Goal: Information Seeking & Learning: Check status

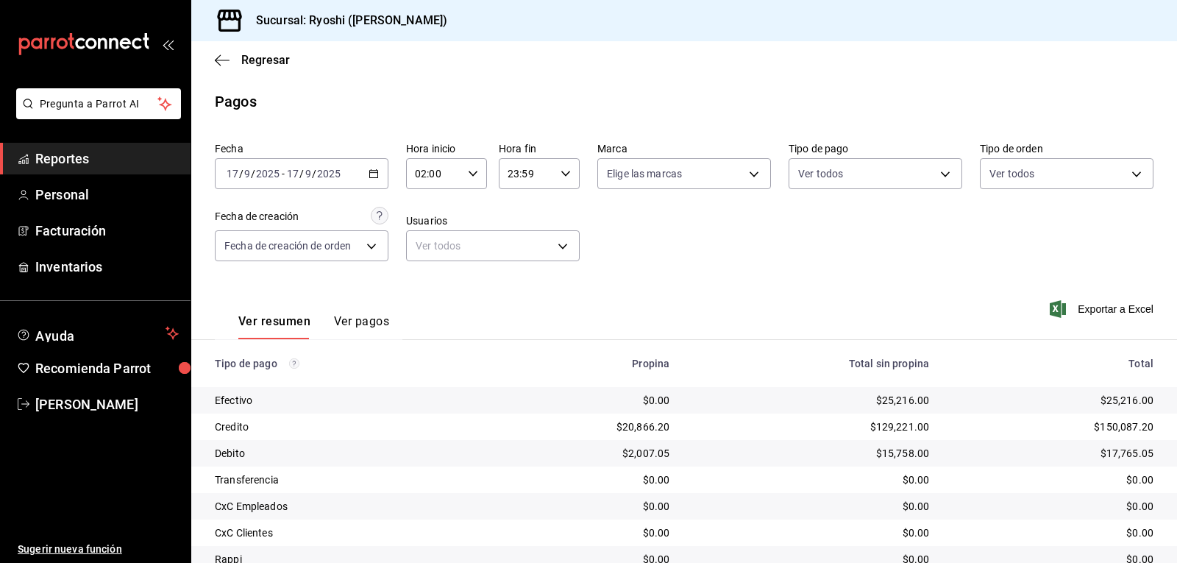
scroll to position [166, 0]
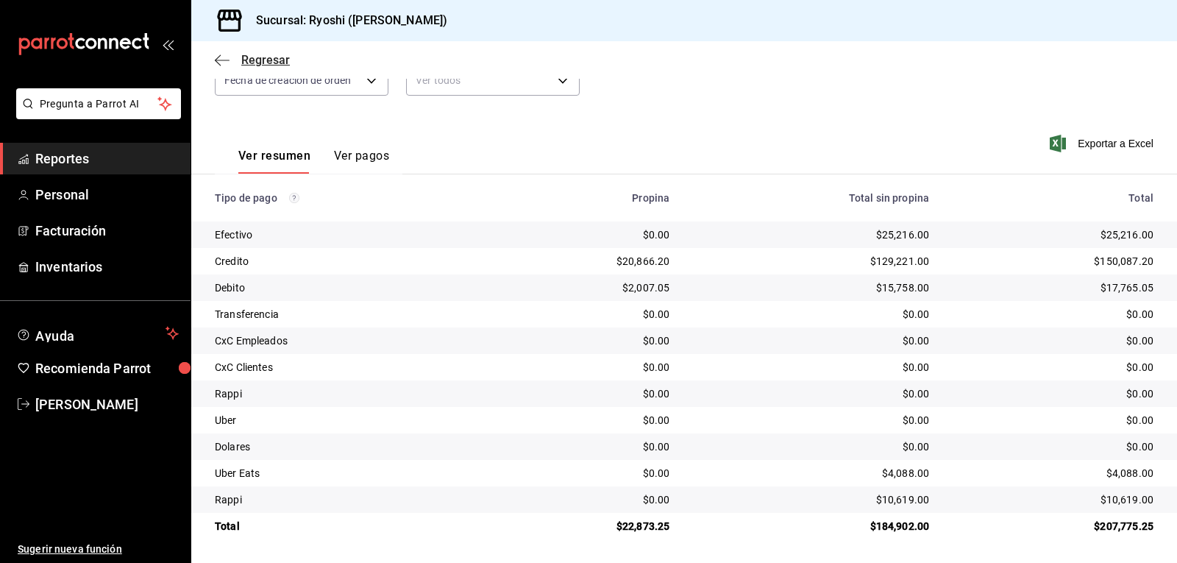
click at [225, 57] on icon "button" at bounding box center [222, 60] width 15 height 13
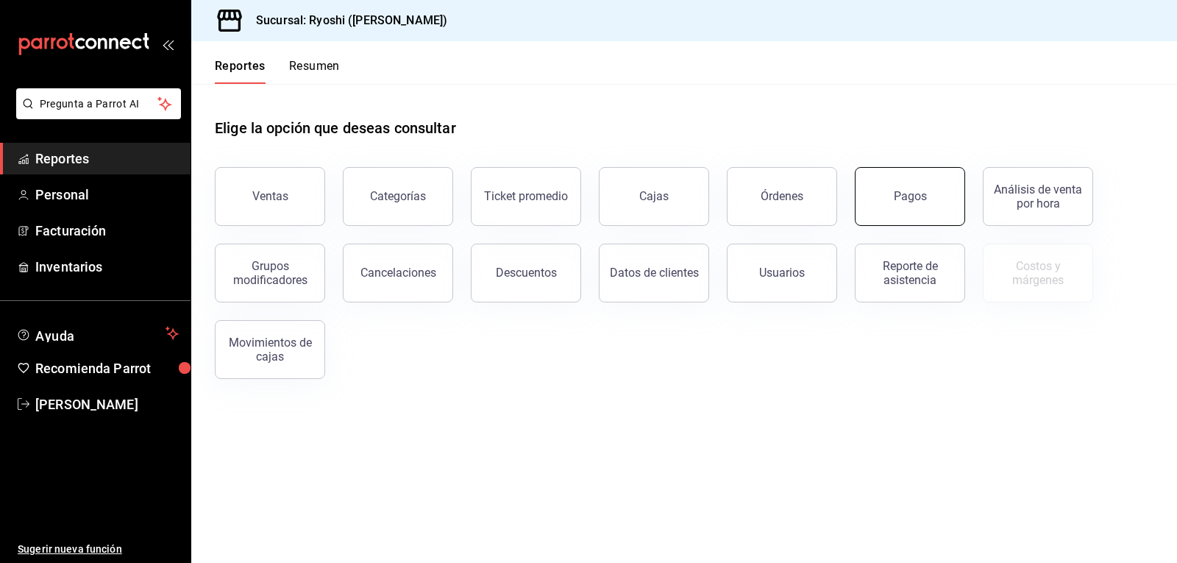
click at [867, 211] on button "Pagos" at bounding box center [910, 196] width 110 height 59
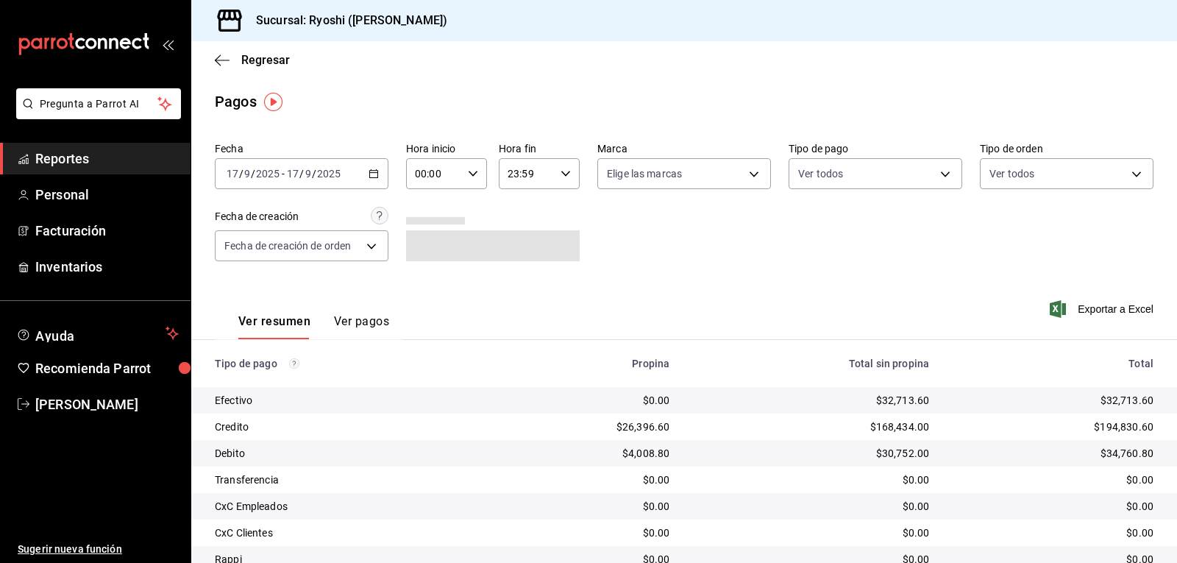
click at [470, 174] on icon "button" at bounding box center [473, 173] width 10 height 10
click at [430, 279] on span "02" at bounding box center [424, 282] width 17 height 12
type input "02:00"
click at [683, 253] on div at bounding box center [588, 281] width 1177 height 563
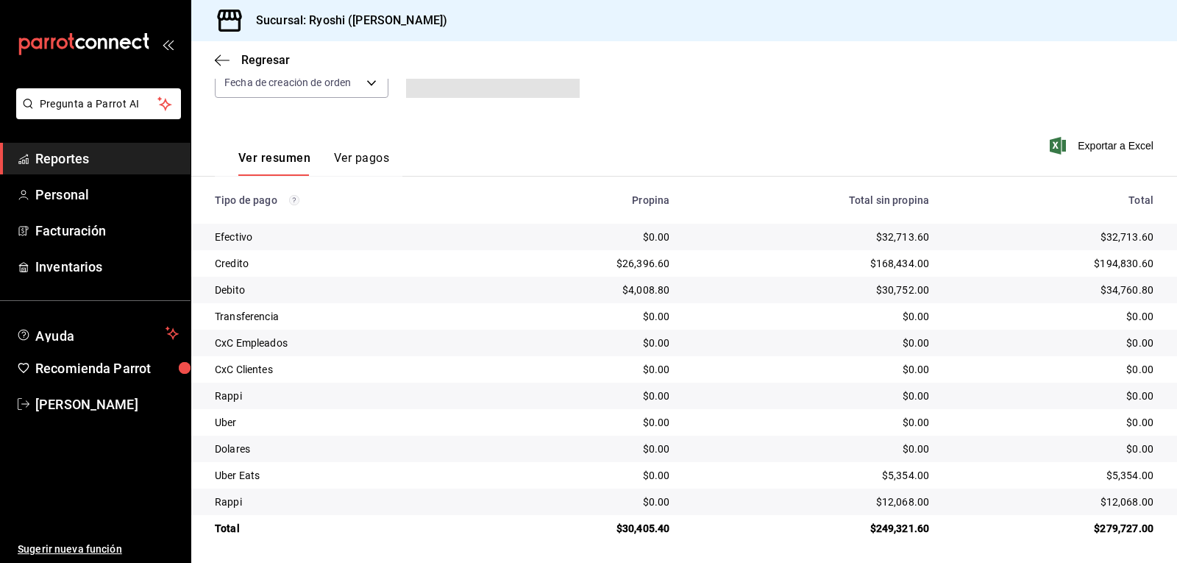
scroll to position [166, 0]
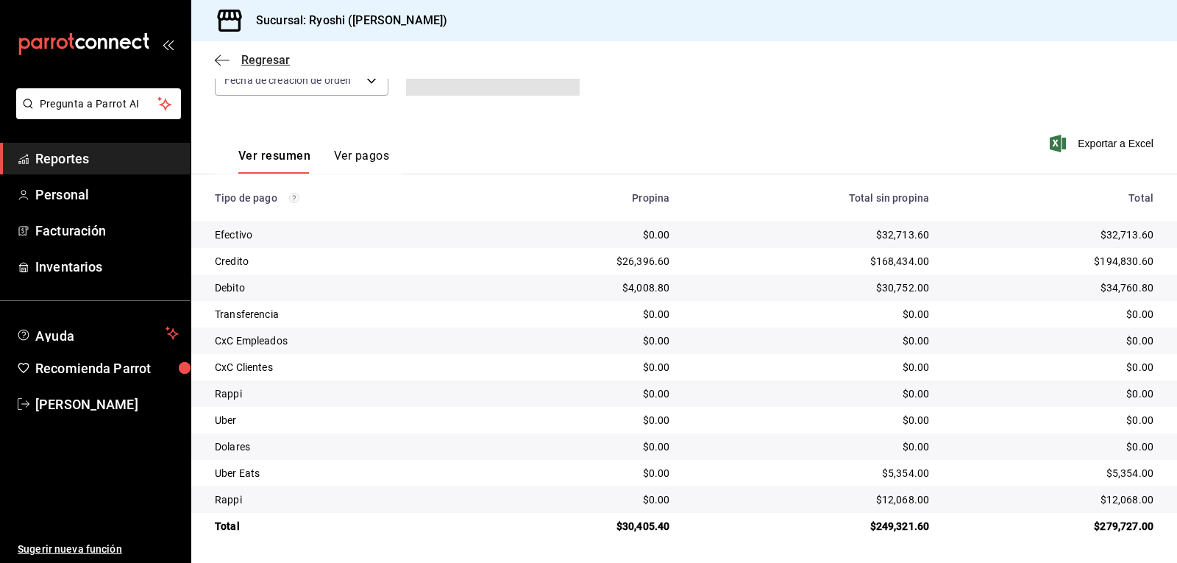
click at [221, 61] on icon "button" at bounding box center [222, 60] width 15 height 13
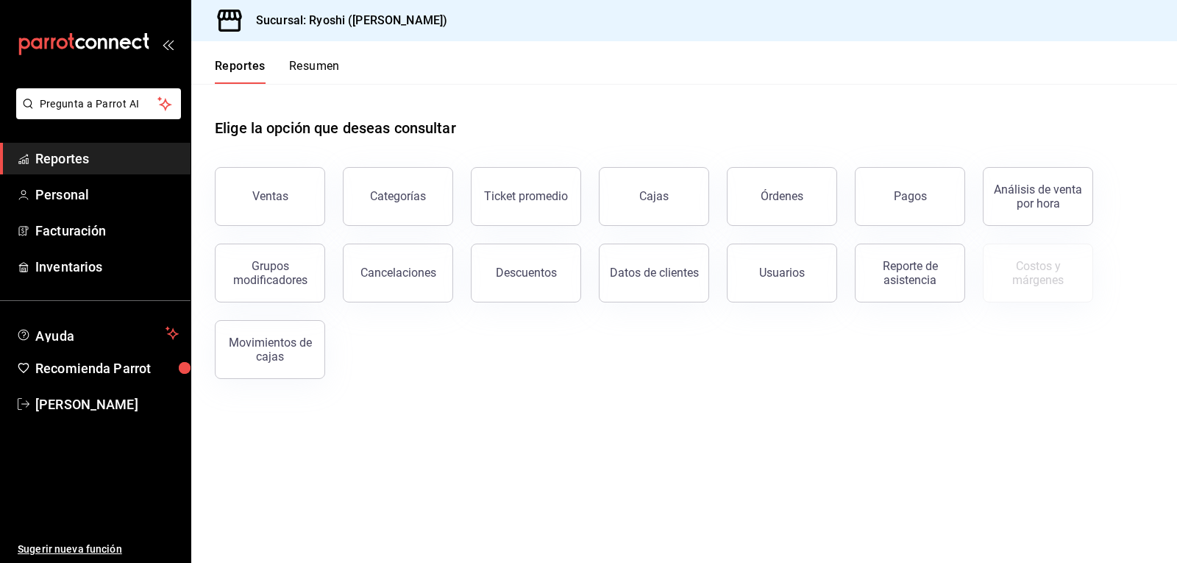
click at [315, 67] on button "Resumen" at bounding box center [314, 71] width 51 height 25
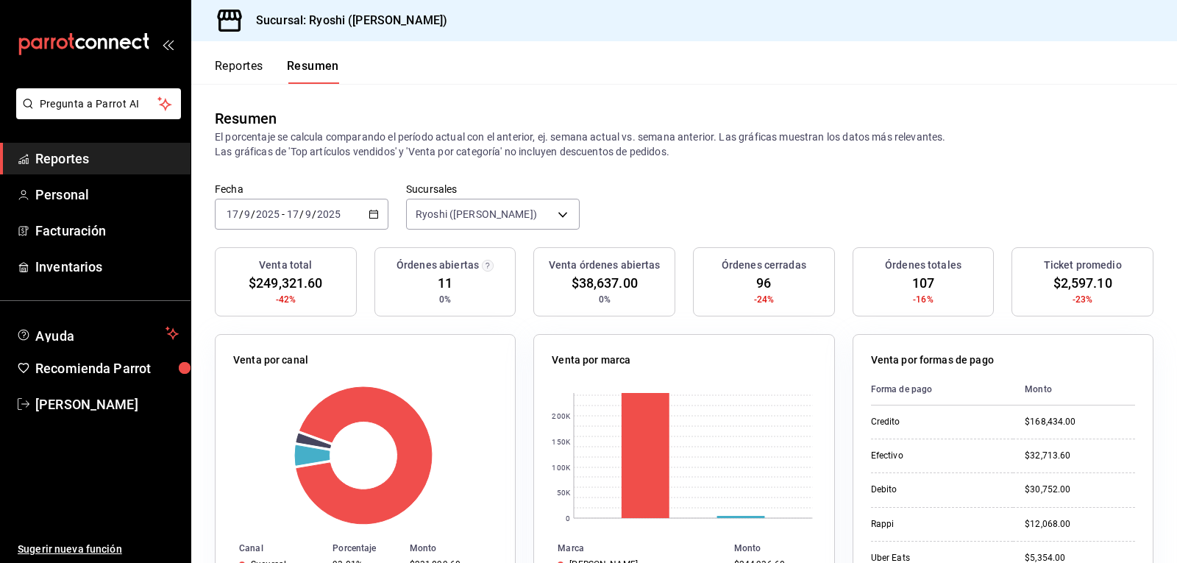
click at [235, 60] on button "Reportes" at bounding box center [239, 71] width 49 height 25
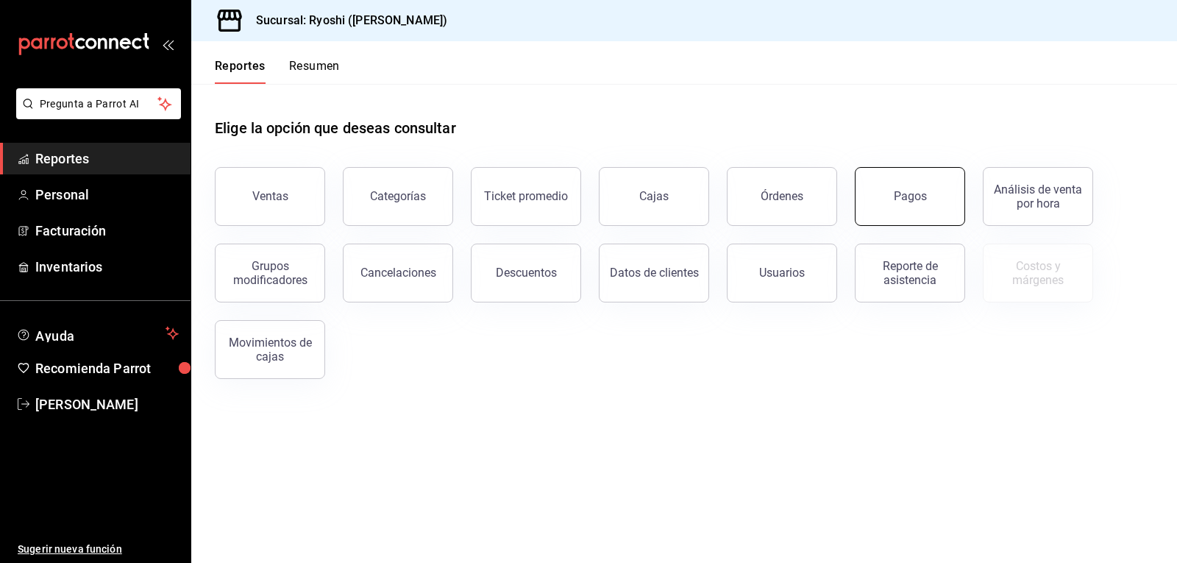
click at [937, 182] on button "Pagos" at bounding box center [910, 196] width 110 height 59
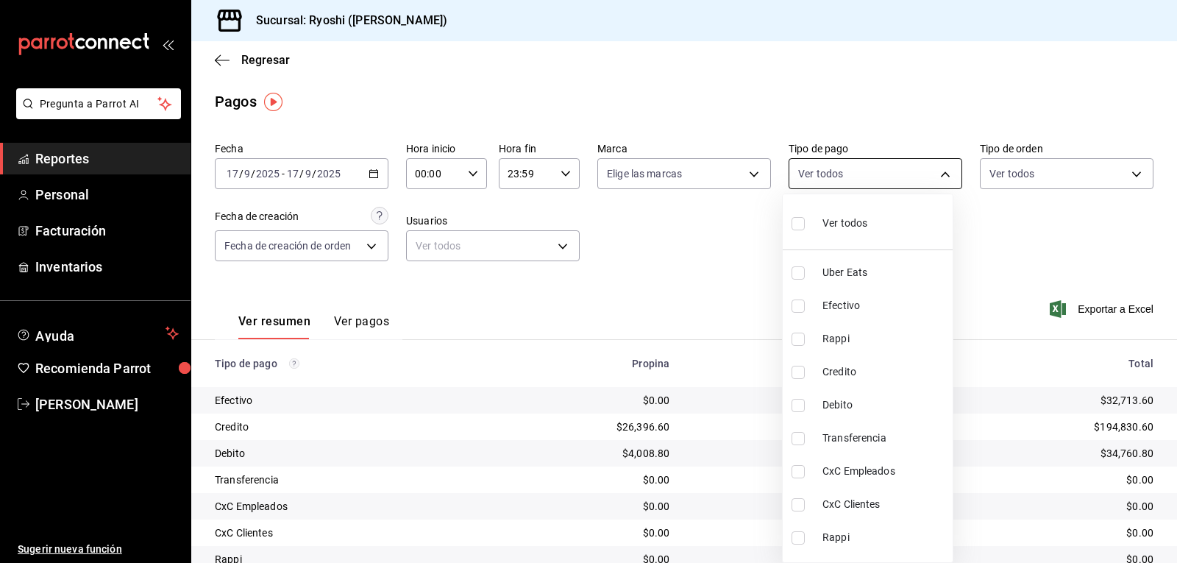
click at [936, 174] on body "Pregunta a Parrot AI Reportes Personal Facturación Inventarios Ayuda Recomienda…" at bounding box center [588, 281] width 1177 height 563
click at [803, 362] on li "Credito" at bounding box center [868, 371] width 170 height 33
type input "9b0685d2-7f5d-4ede-a6b4-58a2ffcbf3cd"
checkbox input "true"
click at [800, 406] on input "checkbox" at bounding box center [798, 405] width 13 height 13
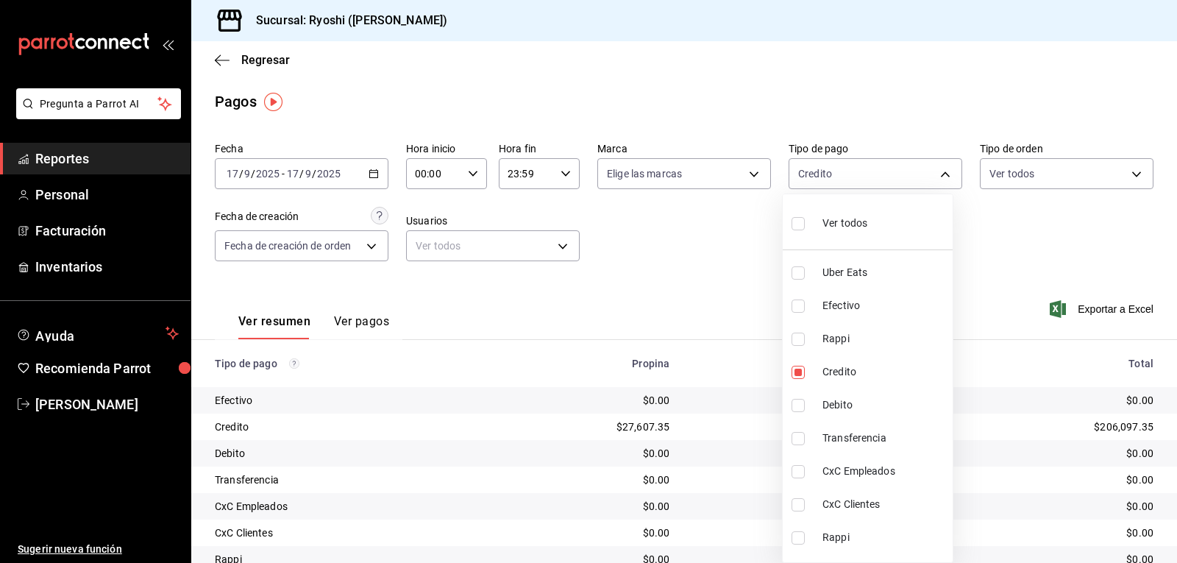
checkbox input "true"
type input "9b0685d2-7f5d-4ede-a6b4-58a2ffcbf3cd,4fc1f123-1106-4d46-a6dc-4994d0550367"
click at [703, 274] on div at bounding box center [588, 281] width 1177 height 563
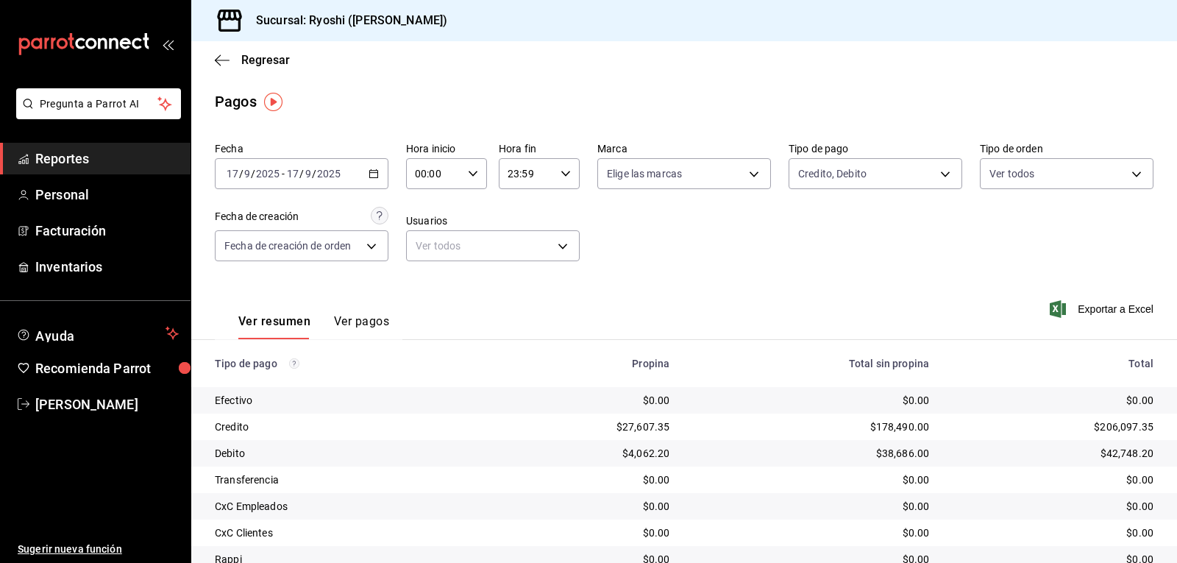
click at [472, 173] on \(Stroke\) "button" at bounding box center [473, 173] width 9 height 5
click at [424, 280] on span "02" at bounding box center [424, 282] width 17 height 12
type input "02:00"
click at [716, 250] on div at bounding box center [588, 281] width 1177 height 563
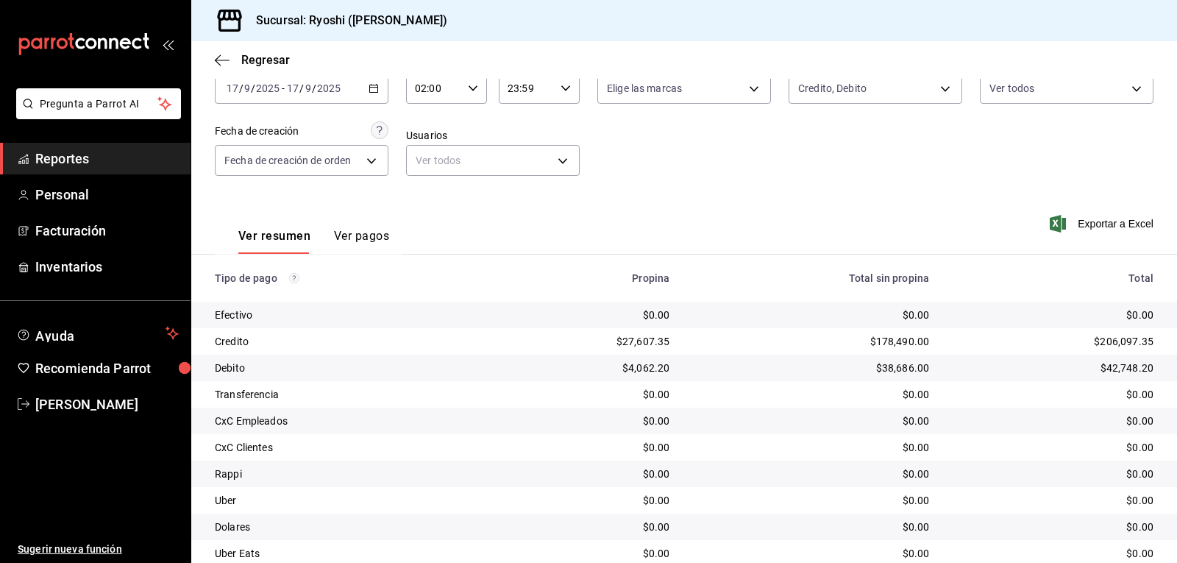
scroll to position [166, 0]
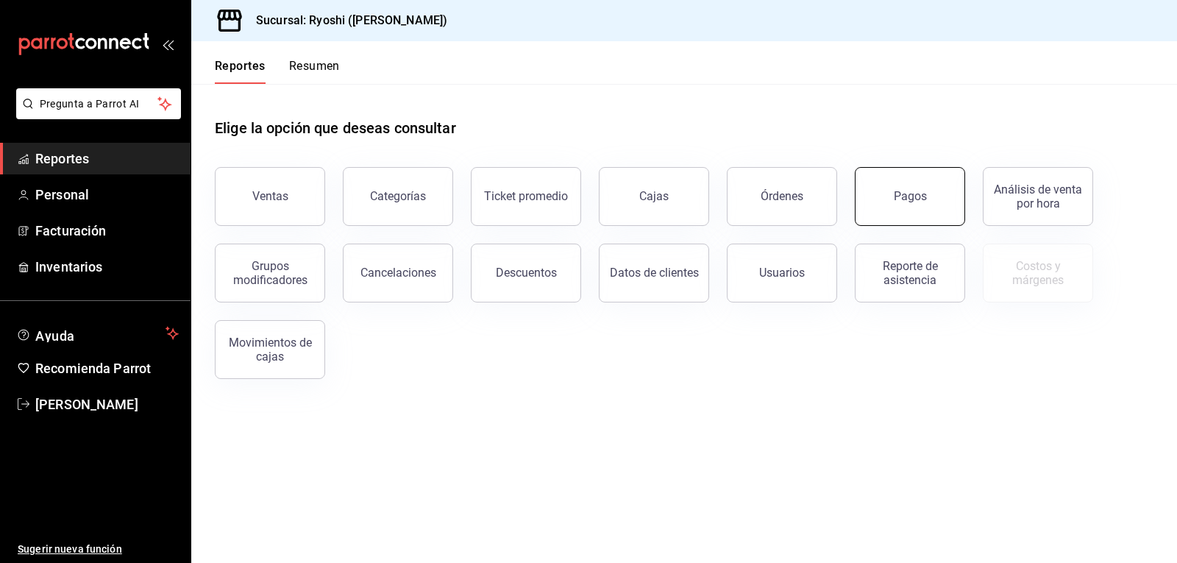
click at [923, 201] on div "Pagos" at bounding box center [910, 196] width 33 height 14
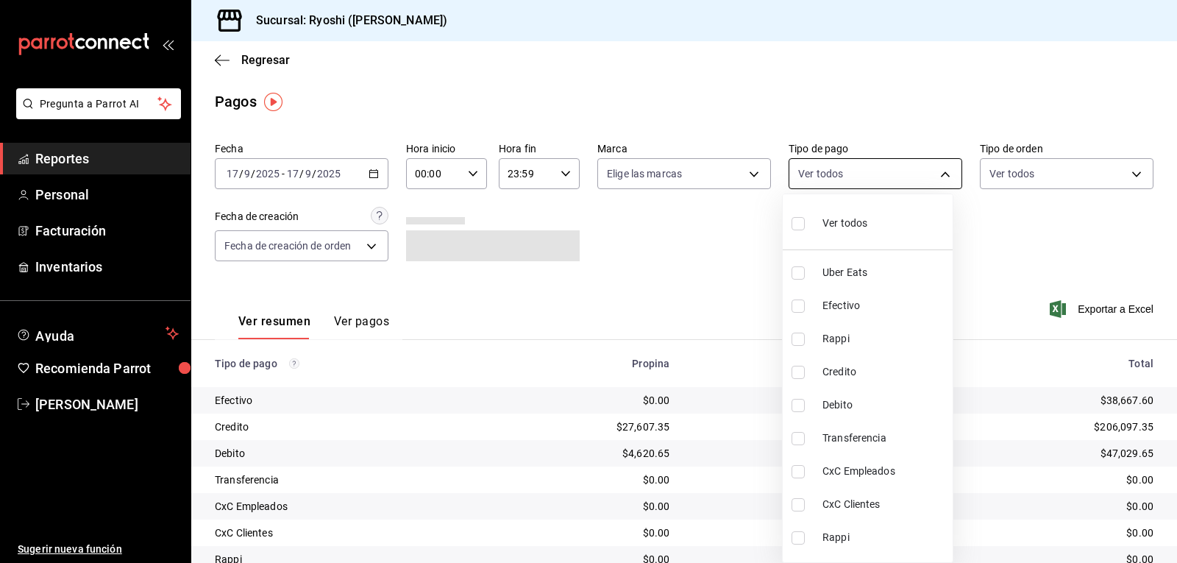
click at [937, 173] on body "Pregunta a Parrot AI Reportes Personal Facturación Inventarios Ayuda Recomienda…" at bounding box center [588, 281] width 1177 height 563
click at [809, 366] on label at bounding box center [801, 372] width 19 height 13
click at [805, 366] on input "checkbox" at bounding box center [798, 372] width 13 height 13
checkbox input "false"
drag, startPoint x: 801, startPoint y: 405, endPoint x: 803, endPoint y: 382, distance: 22.9
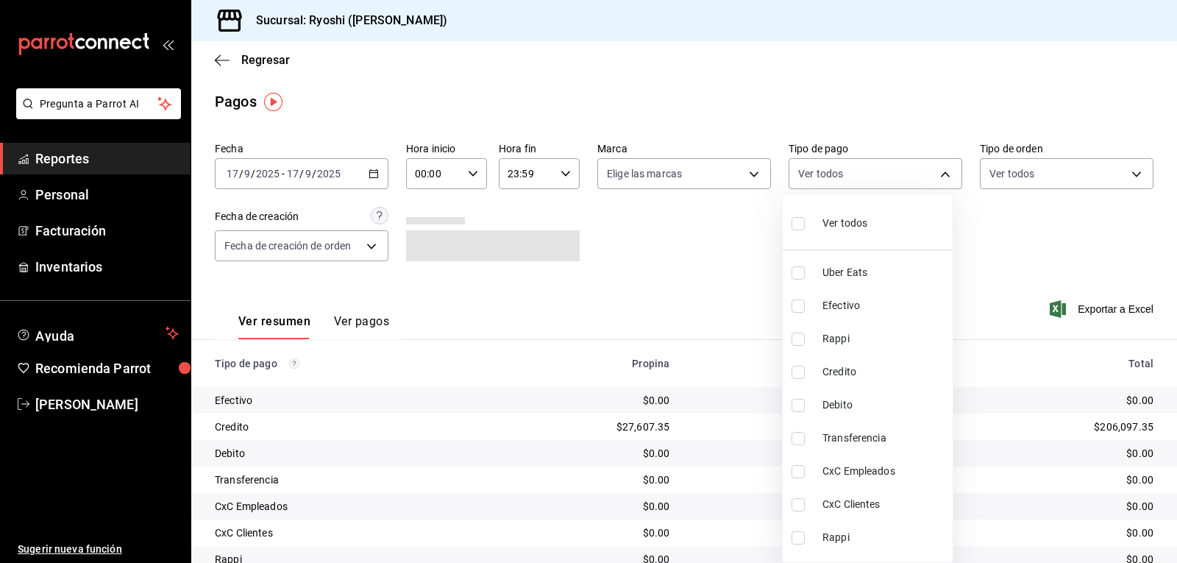
click at [801, 404] on input "checkbox" at bounding box center [798, 405] width 13 height 13
checkbox input "true"
type input "4fc1f123-1106-4d46-a6dc-4994d0550367"
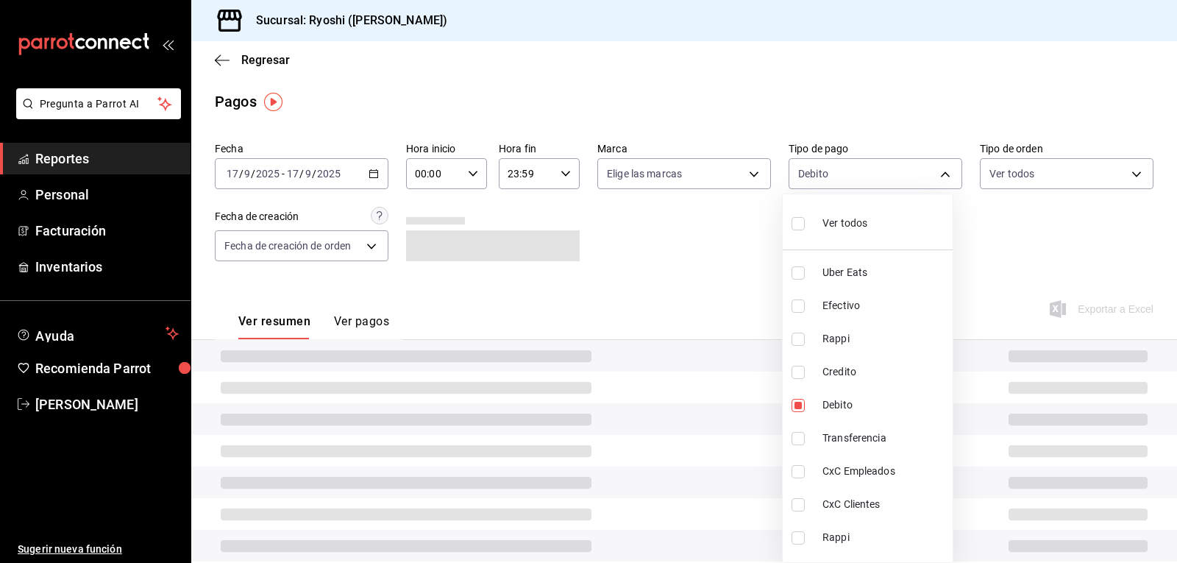
click at [798, 371] on input "checkbox" at bounding box center [798, 372] width 13 height 13
checkbox input "true"
type input "4fc1f123-1106-4d46-a6dc-4994d0550367,9b0685d2-7f5d-4ede-a6b4-58a2ffcbf3cd"
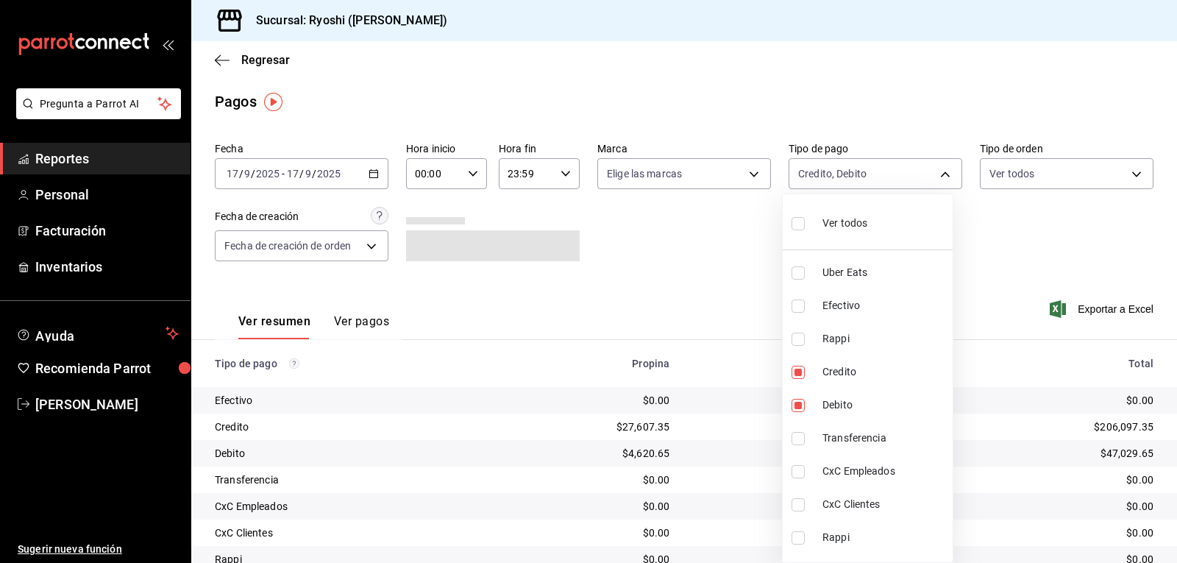
click at [703, 275] on div at bounding box center [588, 281] width 1177 height 563
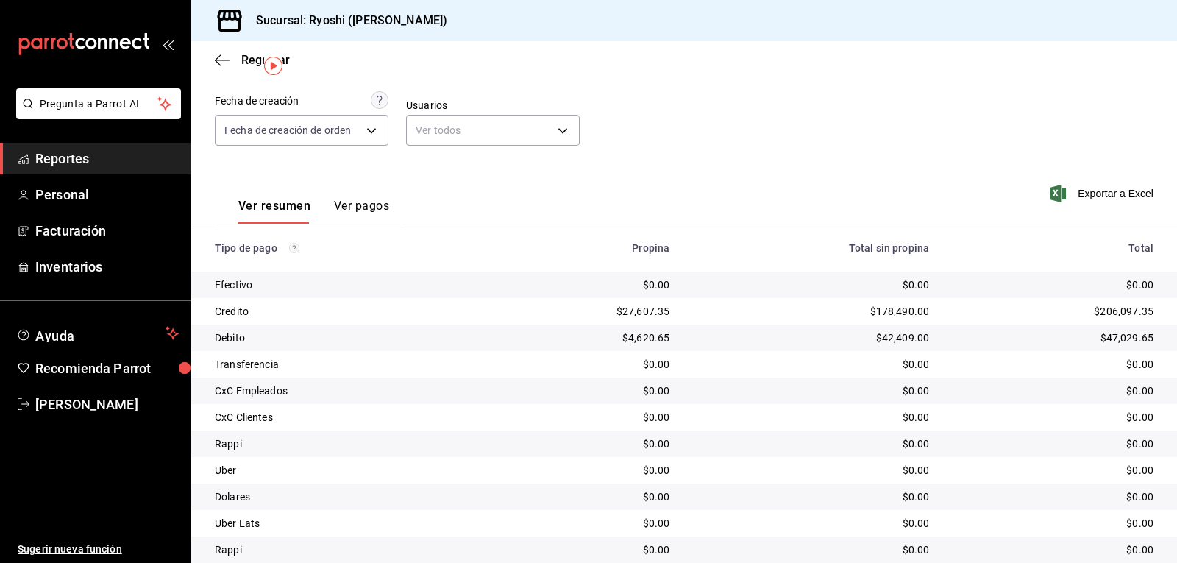
scroll to position [19, 0]
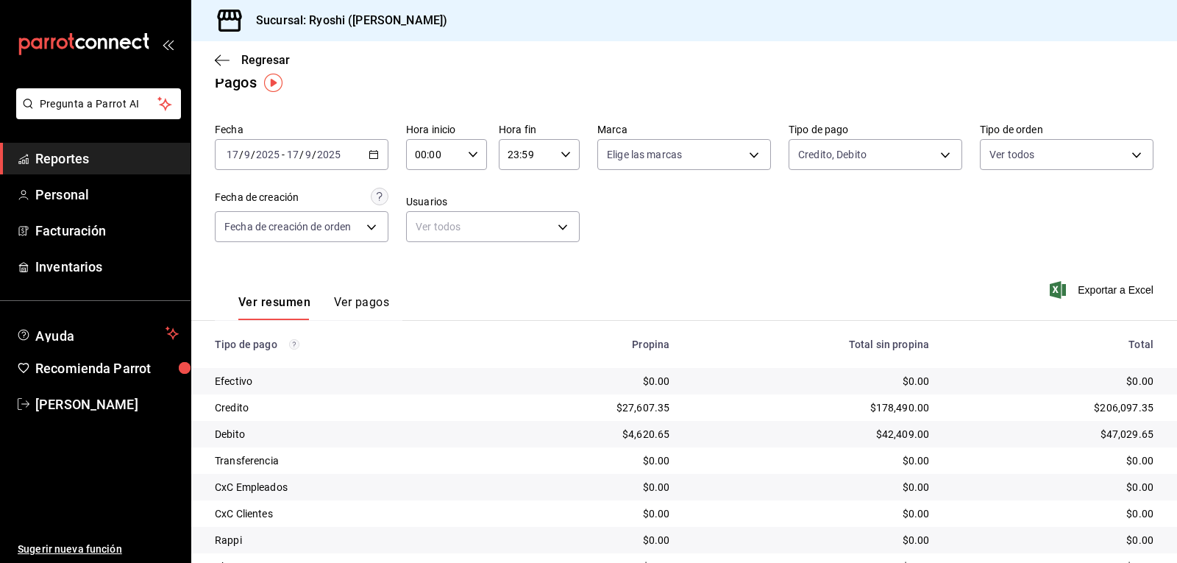
click at [471, 153] on icon "button" at bounding box center [473, 154] width 10 height 10
click at [421, 266] on span "02" at bounding box center [424, 263] width 17 height 12
click at [619, 244] on div at bounding box center [588, 281] width 1177 height 563
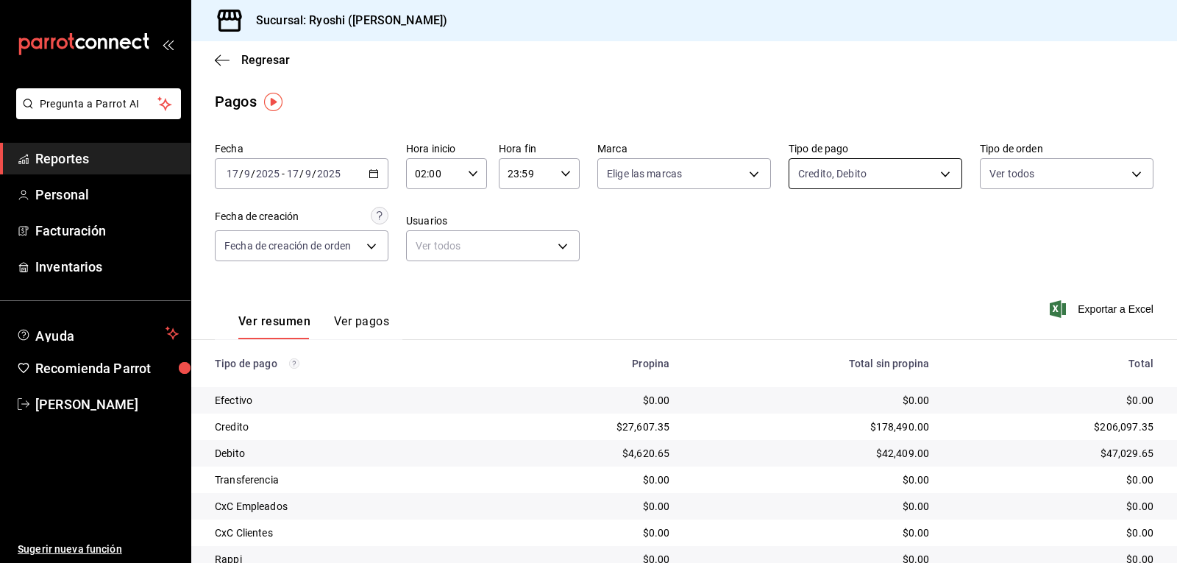
click at [937, 174] on body "Pregunta a Parrot AI Reportes Personal Facturación Inventarios Ayuda Recomienda…" at bounding box center [588, 281] width 1177 height 563
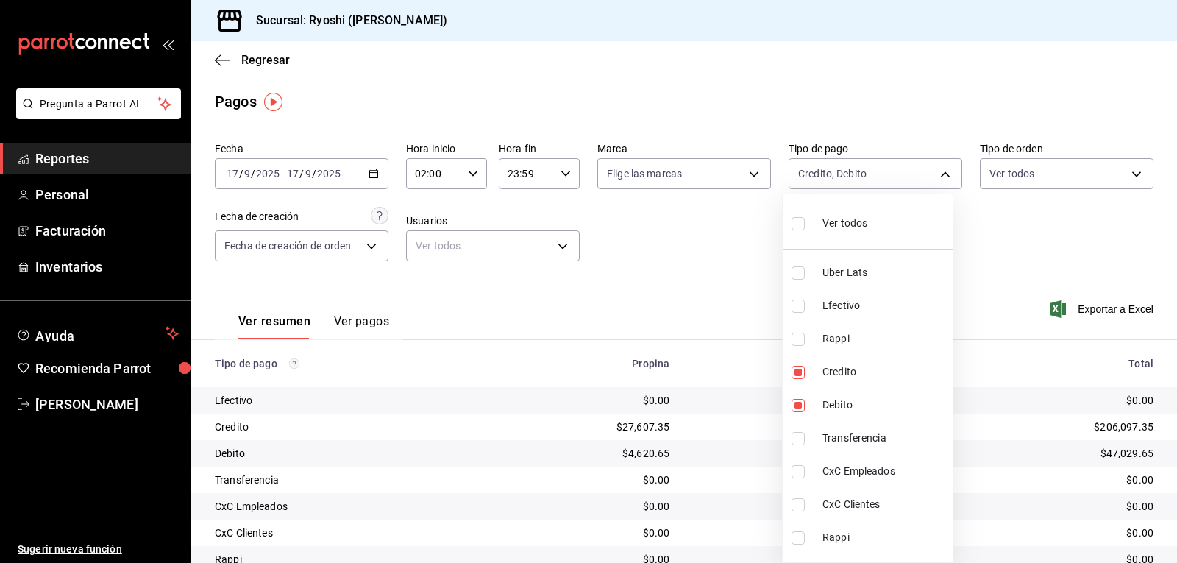
click at [642, 246] on div at bounding box center [588, 281] width 1177 height 563
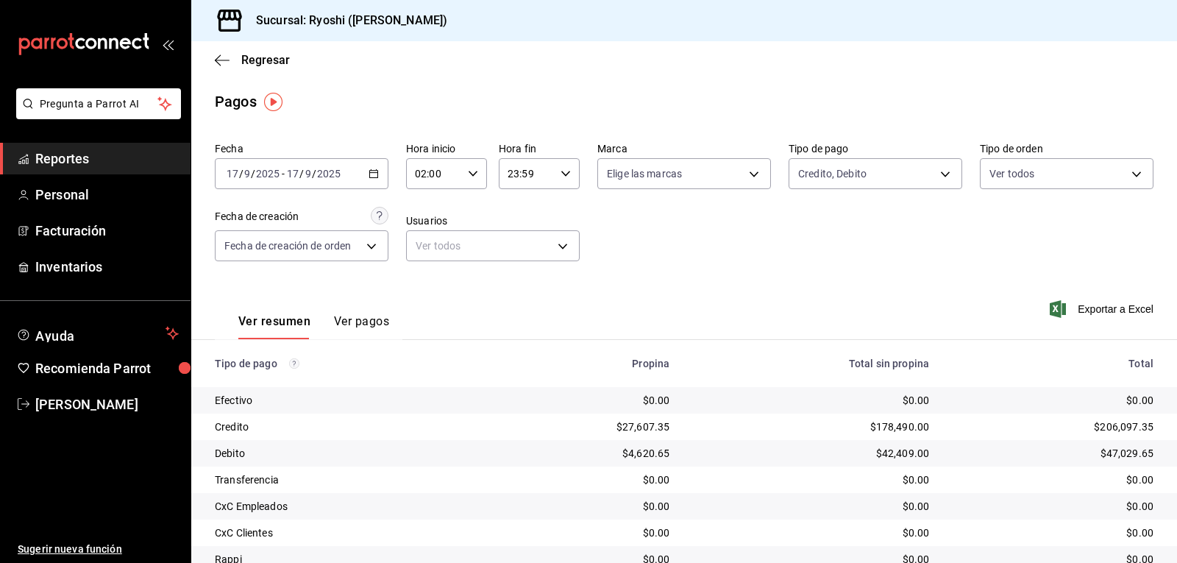
click at [470, 174] on \(Stroke\) "button" at bounding box center [473, 173] width 9 height 5
click at [425, 249] on span "03" at bounding box center [424, 247] width 17 height 12
type input "03:00"
click at [647, 268] on div at bounding box center [588, 281] width 1177 height 563
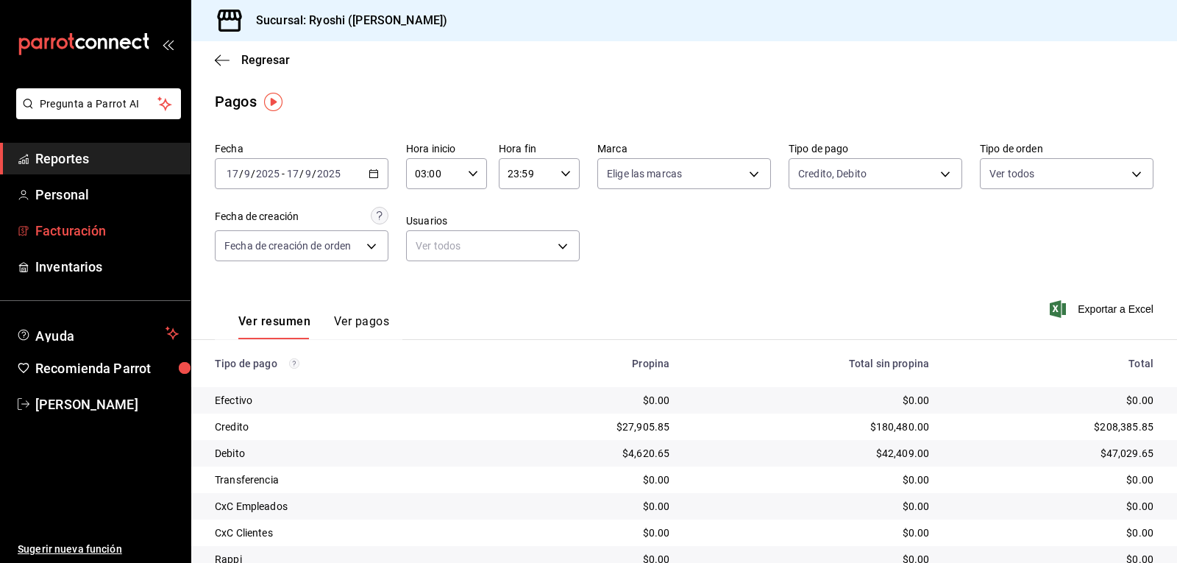
click at [88, 233] on span "Facturación" at bounding box center [106, 231] width 143 height 20
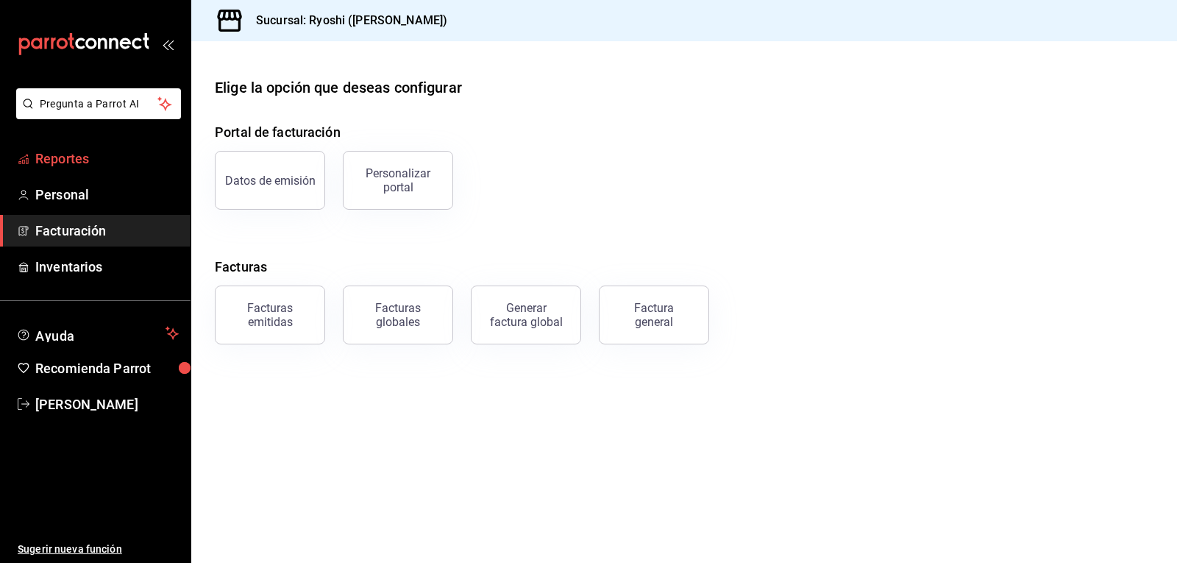
click at [93, 156] on span "Reportes" at bounding box center [106, 159] width 143 height 20
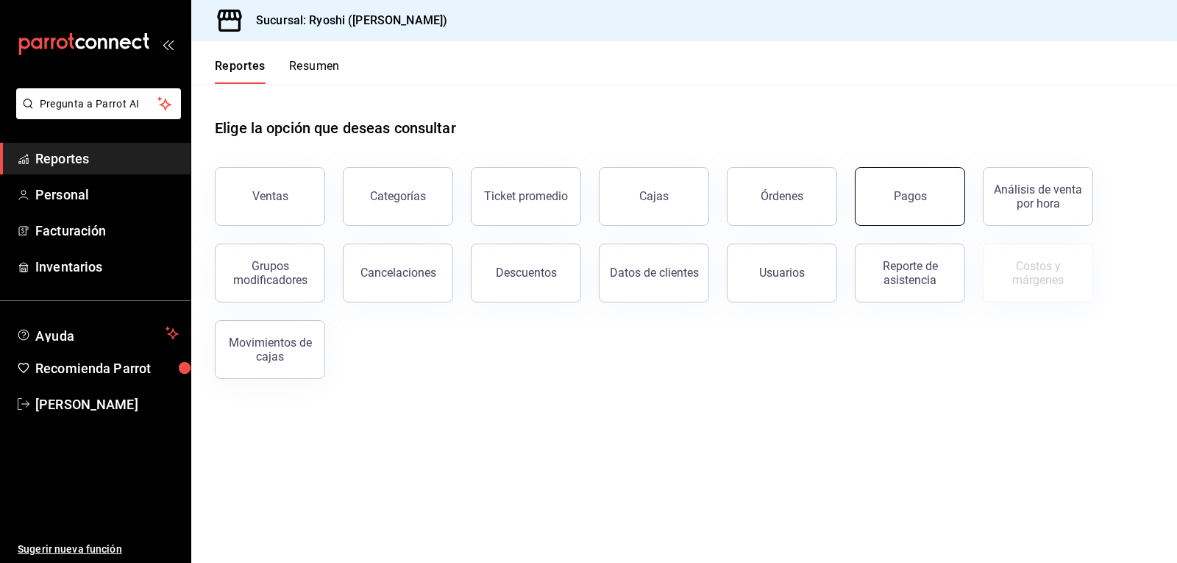
click at [918, 193] on div "Pagos" at bounding box center [910, 196] width 33 height 14
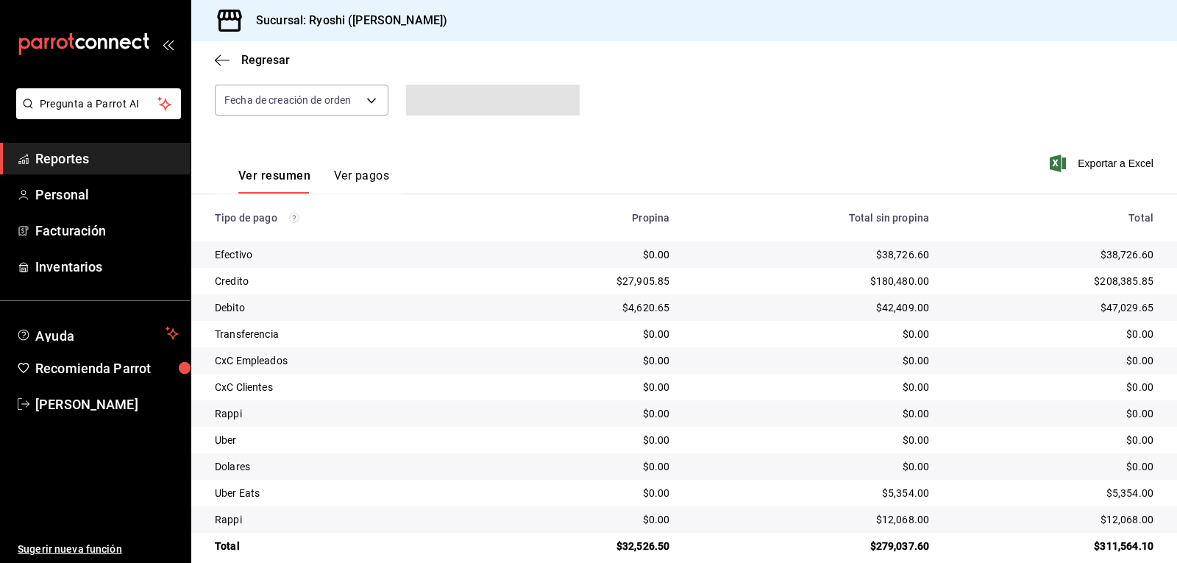
scroll to position [147, 0]
drag, startPoint x: 870, startPoint y: 518, endPoint x: 923, endPoint y: 522, distance: 53.2
click at [923, 522] on td "$12,068.00" at bounding box center [811, 518] width 260 height 26
copy div "12,068.00"
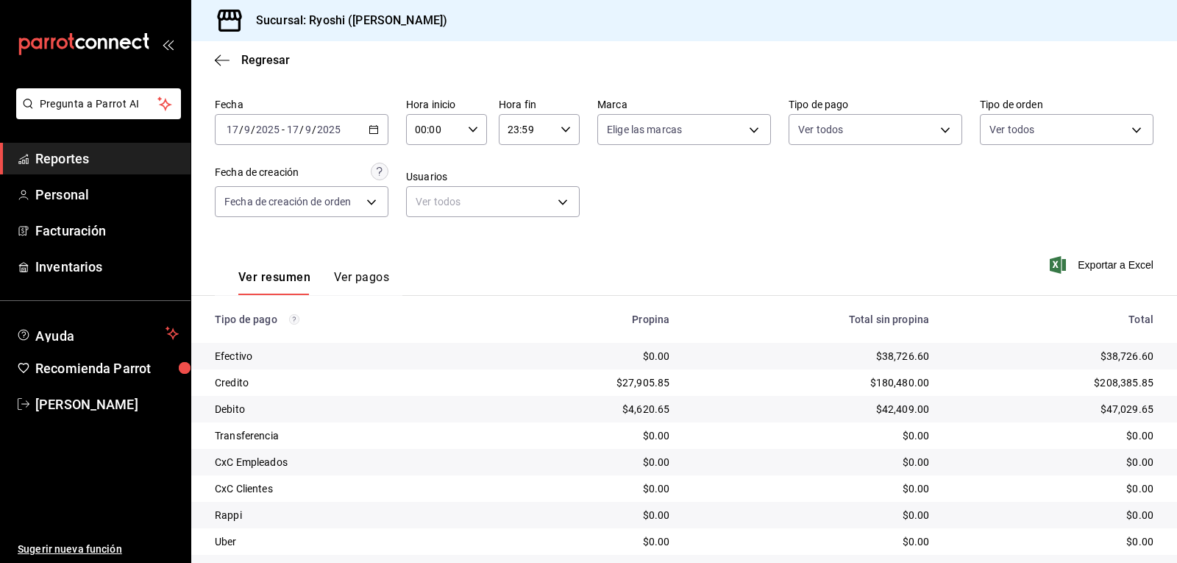
scroll to position [0, 0]
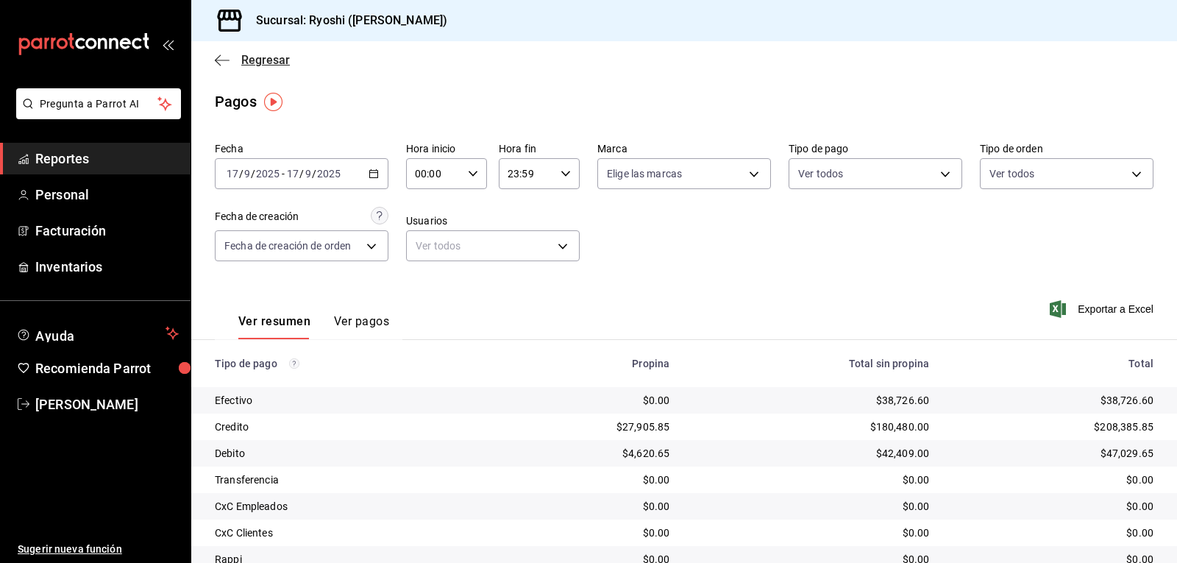
click at [222, 59] on icon "button" at bounding box center [222, 60] width 15 height 13
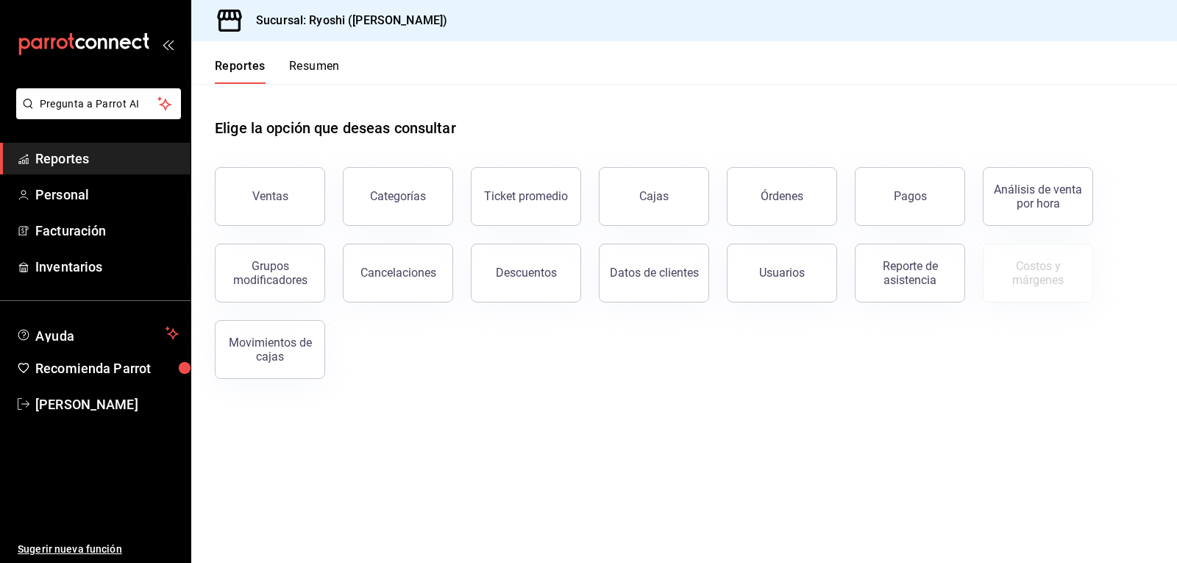
click at [321, 63] on button "Resumen" at bounding box center [314, 71] width 51 height 25
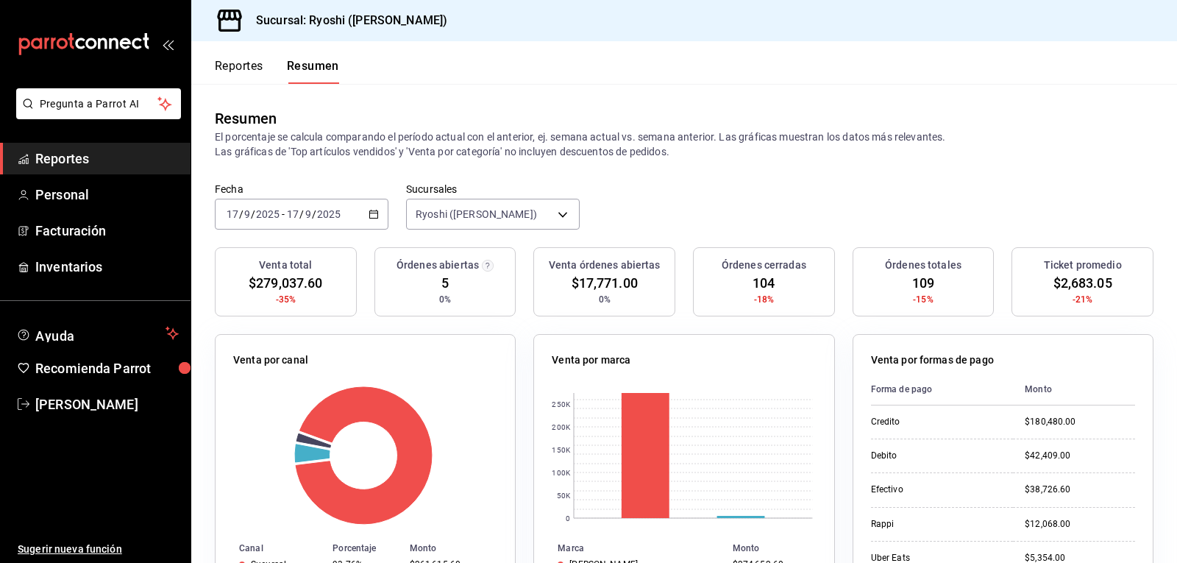
click at [244, 59] on button "Reportes" at bounding box center [239, 71] width 49 height 25
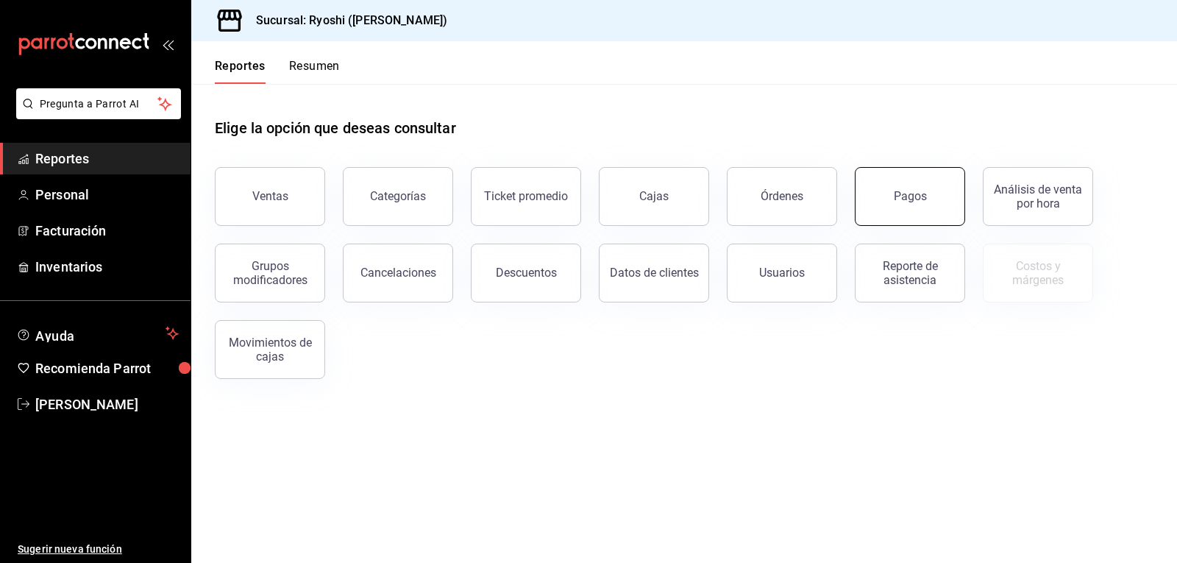
click at [909, 207] on button "Pagos" at bounding box center [910, 196] width 110 height 59
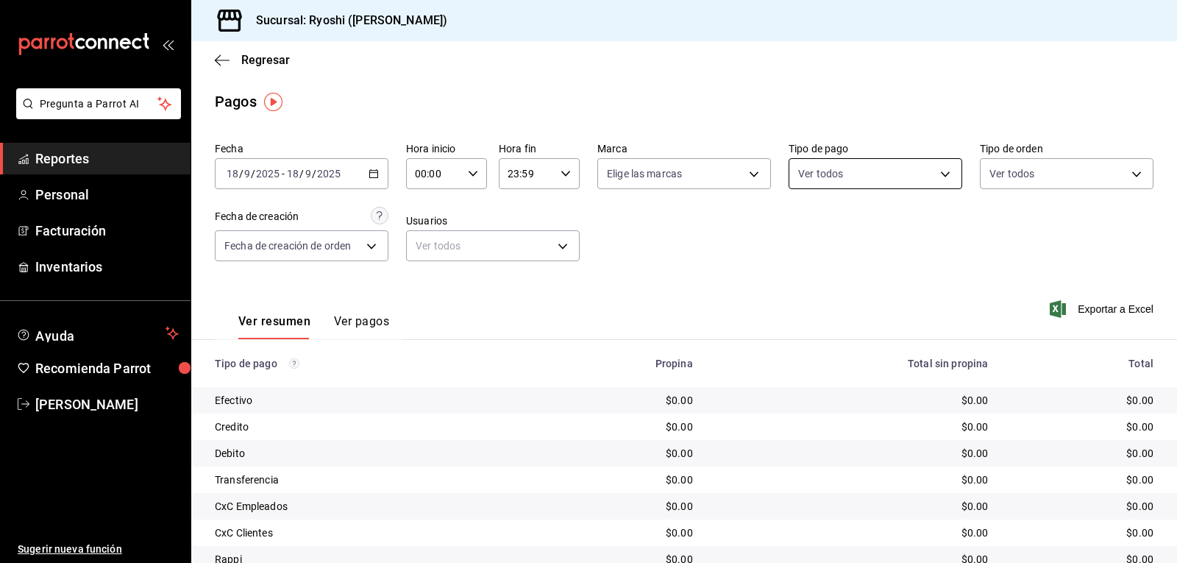
click at [935, 169] on body "Pregunta a Parrot AI Reportes Personal Facturación Inventarios Ayuda Recomienda…" at bounding box center [588, 281] width 1177 height 563
click at [792, 363] on li "Credito" at bounding box center [868, 371] width 170 height 33
type input "9b0685d2-7f5d-4ede-a6b4-58a2ffcbf3cd"
checkbox input "true"
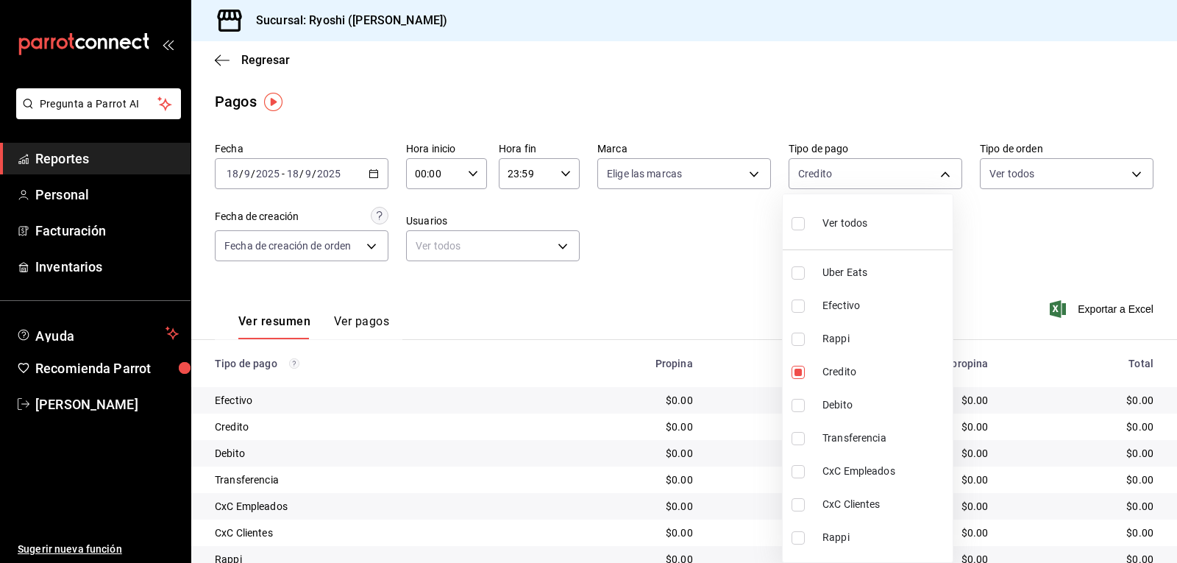
click at [795, 405] on input "checkbox" at bounding box center [798, 405] width 13 height 13
checkbox input "true"
type input "9b0685d2-7f5d-4ede-a6b4-58a2ffcbf3cd,4fc1f123-1106-4d46-a6dc-4994d0550367"
click at [706, 279] on div at bounding box center [588, 281] width 1177 height 563
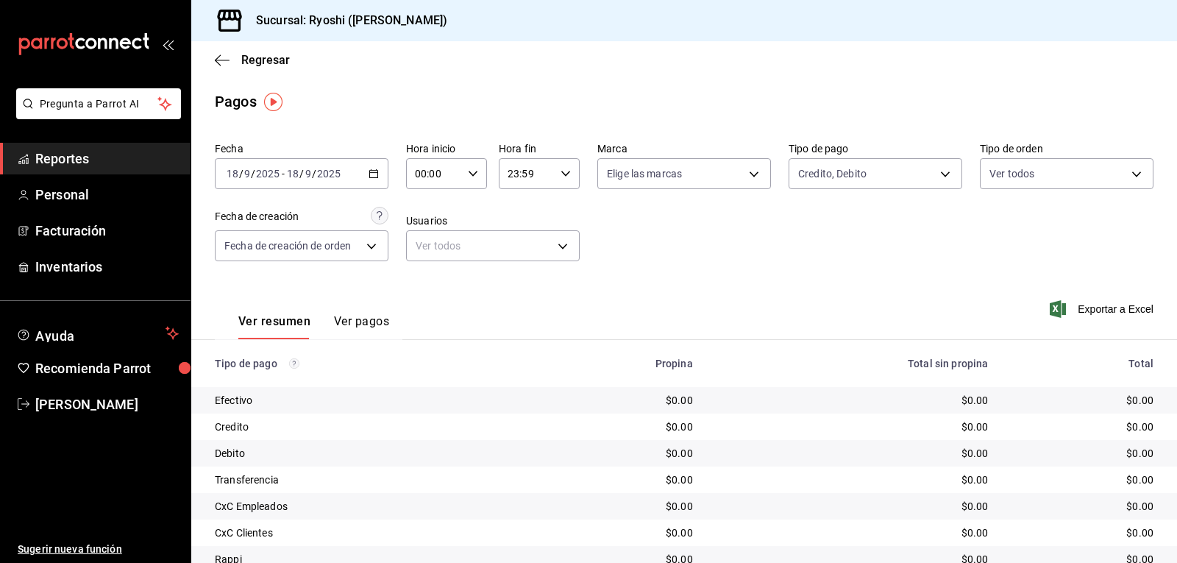
click at [369, 171] on \(Stroke\) "button" at bounding box center [373, 174] width 9 height 8
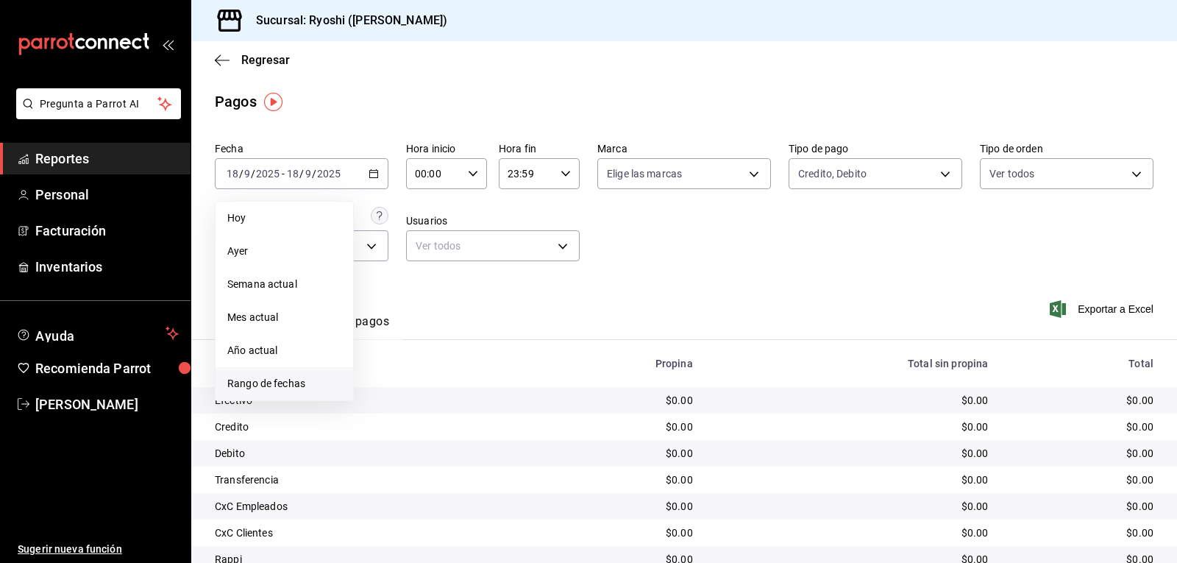
click at [271, 384] on span "Rango de fechas" at bounding box center [284, 383] width 114 height 15
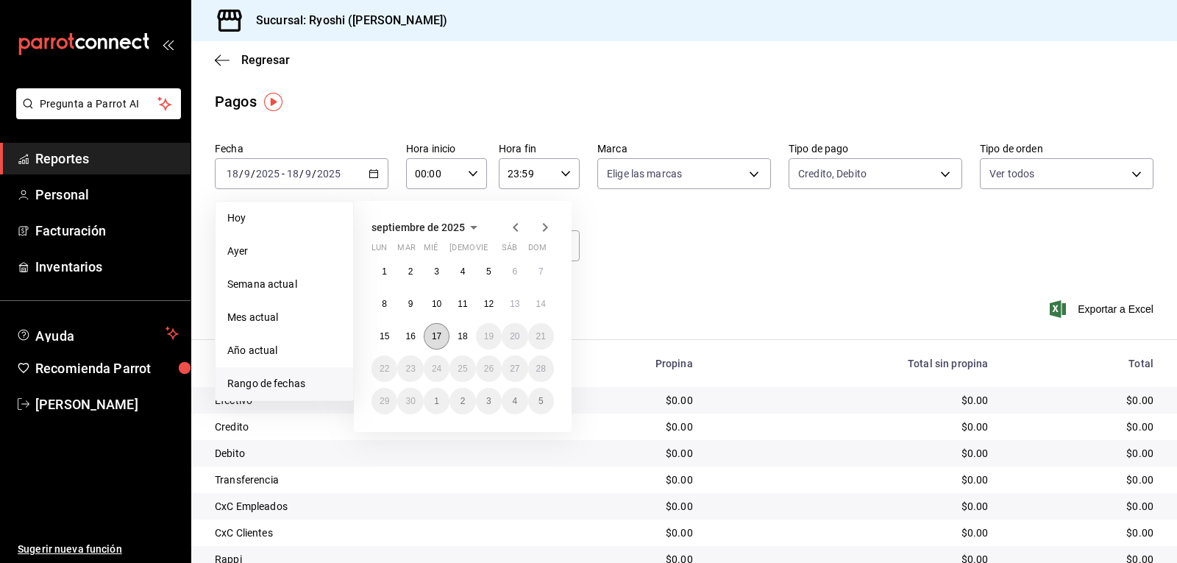
click at [441, 342] on button "17" at bounding box center [437, 336] width 26 height 26
click at [455, 341] on button "18" at bounding box center [463, 336] width 26 height 26
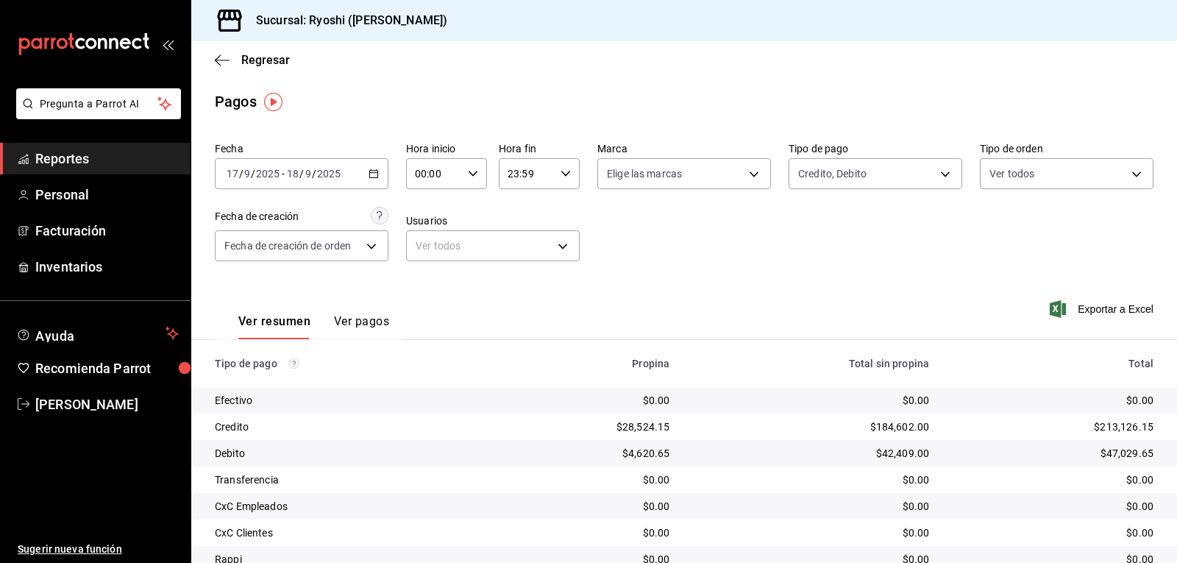
click at [700, 272] on div "Fecha 2025-09-17 17 / 9 / 2025 - 2025-09-18 18 / 9 / 2025 Hora inicio 00:00 Hor…" at bounding box center [684, 207] width 939 height 143
click at [470, 169] on icon "button" at bounding box center [473, 173] width 10 height 10
click at [422, 278] on span "02" at bounding box center [424, 282] width 17 height 12
type input "02:00"
click at [712, 256] on div at bounding box center [588, 281] width 1177 height 563
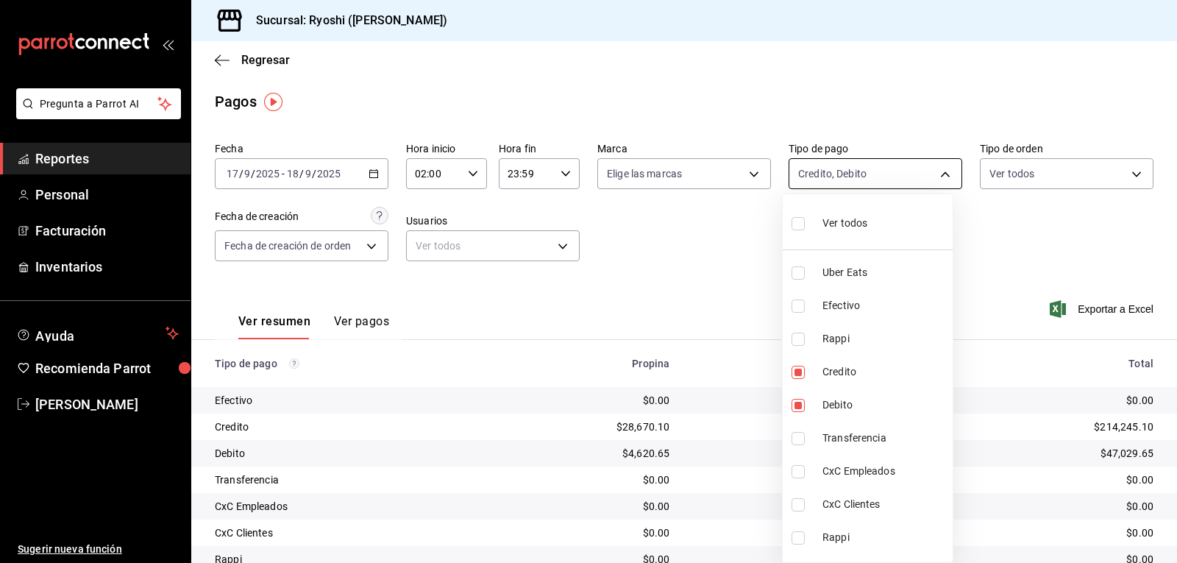
click at [934, 174] on body "Pregunta a Parrot AI Reportes Personal Facturación Inventarios Ayuda Recomienda…" at bounding box center [588, 281] width 1177 height 563
click at [798, 373] on input "checkbox" at bounding box center [798, 372] width 13 height 13
checkbox input "false"
type input "4fc1f123-1106-4d46-a6dc-4994d0550367"
click at [798, 374] on input "checkbox" at bounding box center [798, 372] width 13 height 13
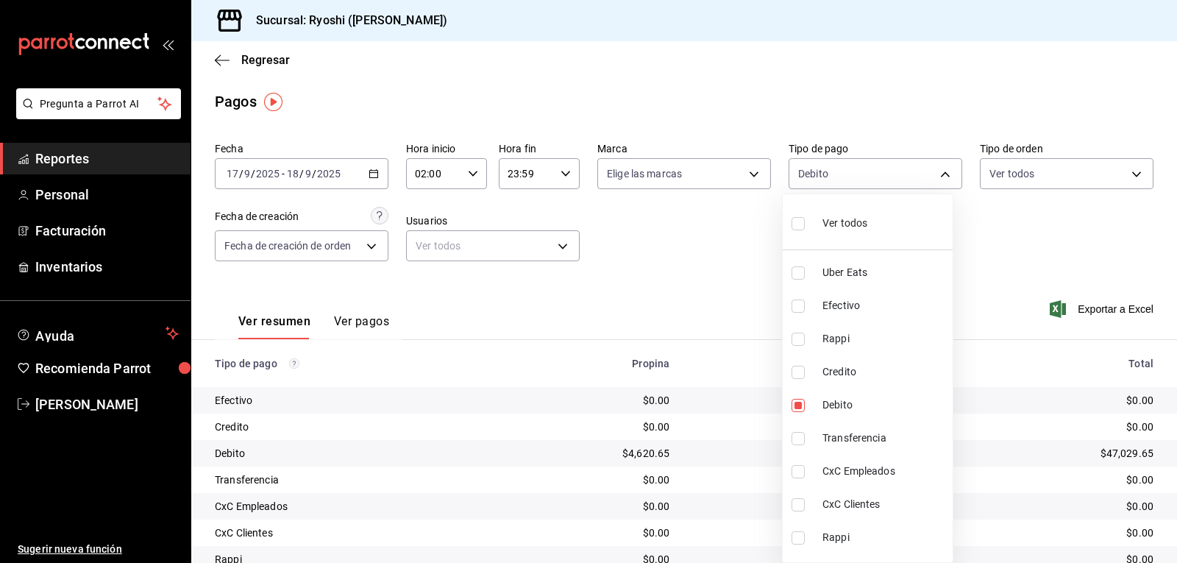
checkbox input "true"
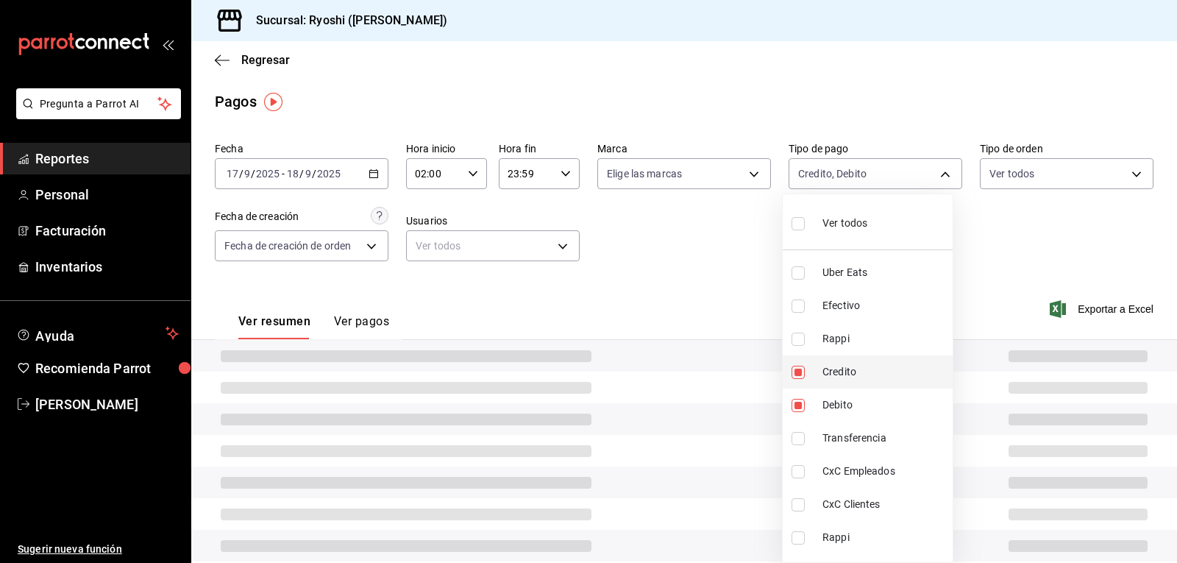
type input "4fc1f123-1106-4d46-a6dc-4994d0550367,9b0685d2-7f5d-4ede-a6b4-58a2ffcbf3cd"
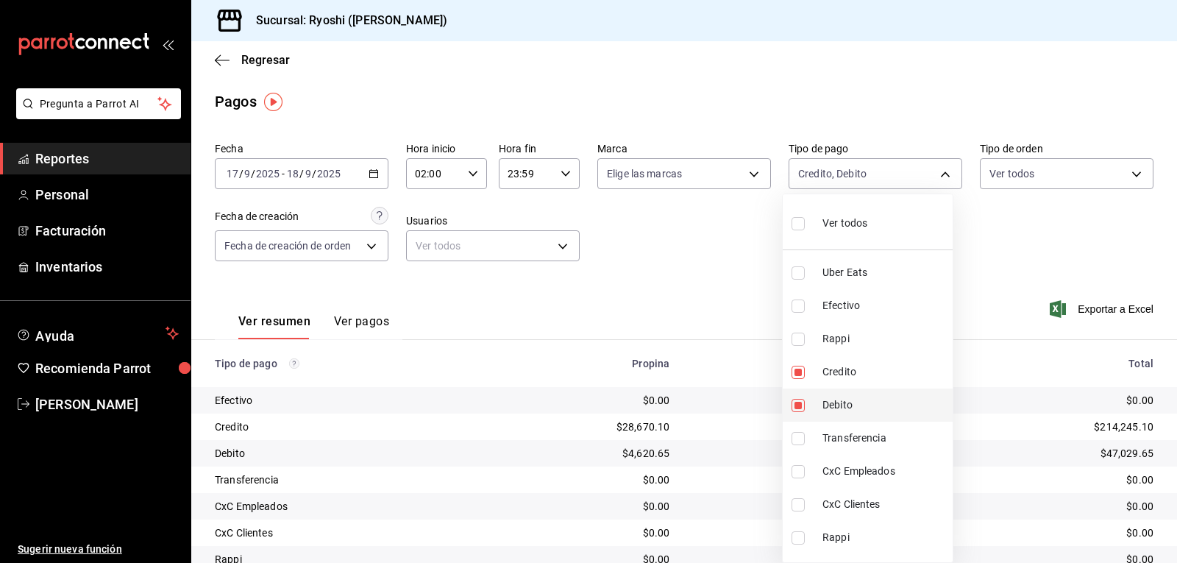
click at [797, 407] on input "checkbox" at bounding box center [798, 405] width 13 height 13
checkbox input "false"
type input "9b0685d2-7f5d-4ede-a6b4-58a2ffcbf3cd"
click at [797, 405] on input "checkbox" at bounding box center [798, 405] width 13 height 13
checkbox input "true"
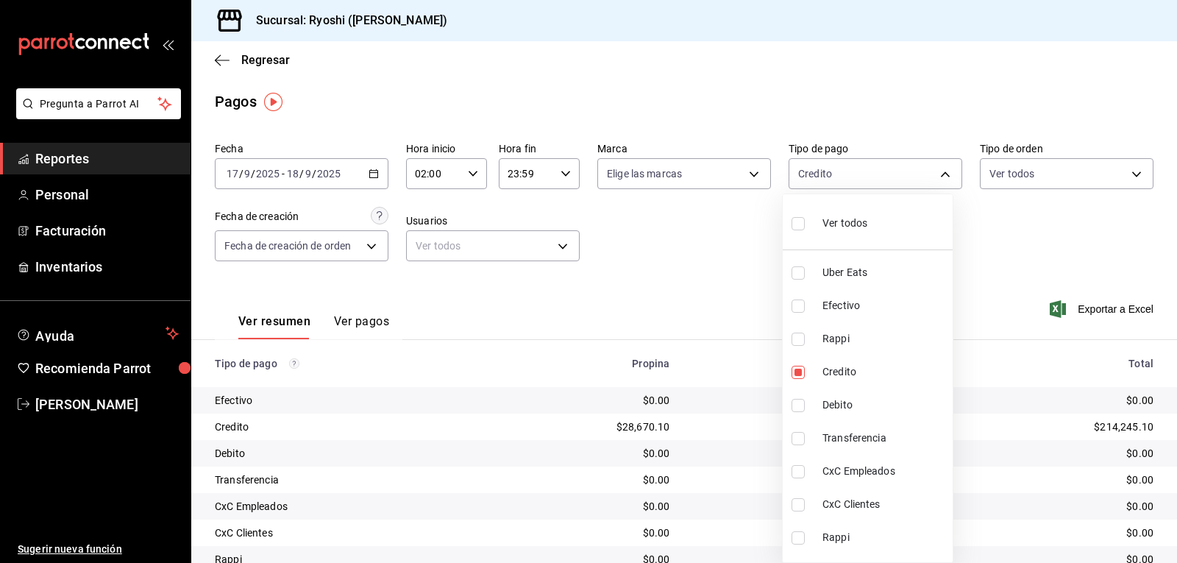
type input "9b0685d2-7f5d-4ede-a6b4-58a2ffcbf3cd,4fc1f123-1106-4d46-a6dc-4994d0550367"
click at [720, 260] on div at bounding box center [588, 281] width 1177 height 563
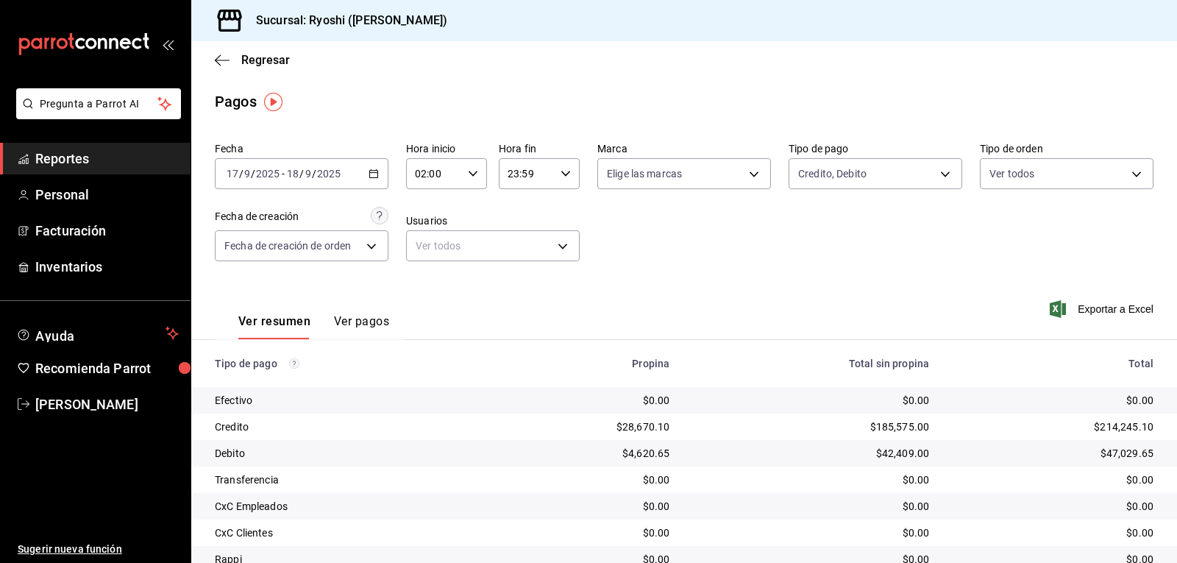
click at [468, 177] on icon "button" at bounding box center [473, 173] width 10 height 10
click at [425, 216] on span "02" at bounding box center [424, 211] width 17 height 12
click at [808, 252] on div at bounding box center [588, 281] width 1177 height 563
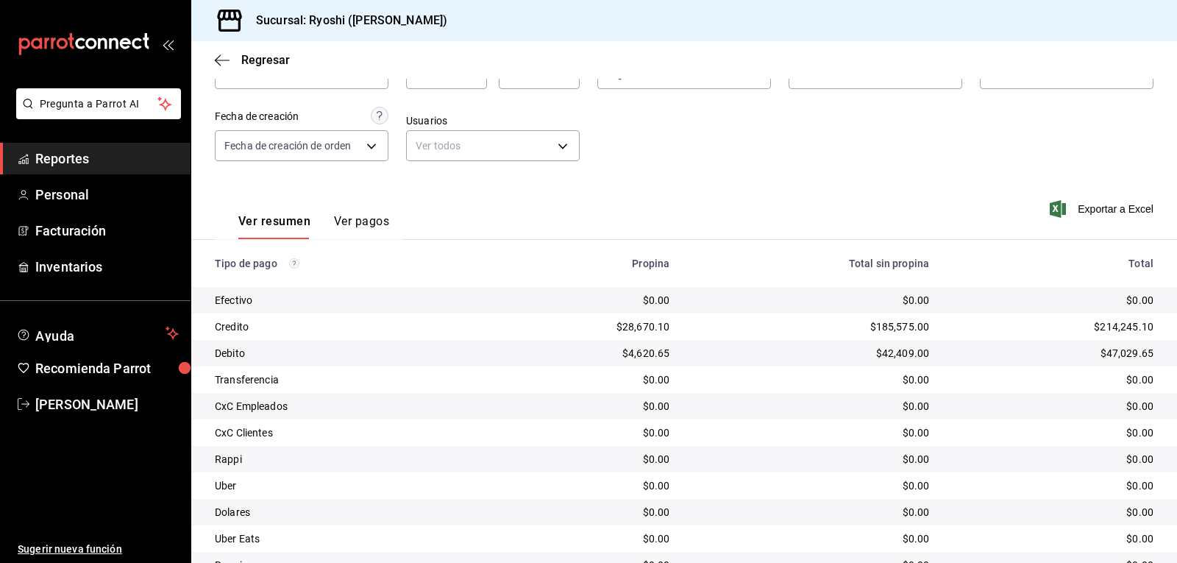
scroll to position [0, 0]
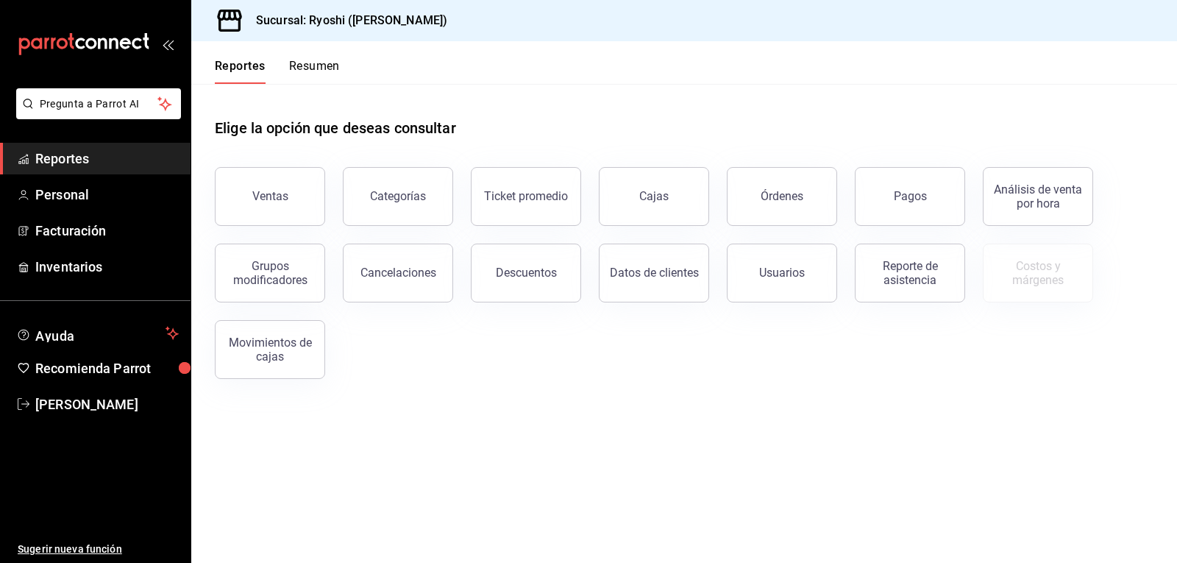
click at [937, 187] on button "Pagos" at bounding box center [910, 196] width 110 height 59
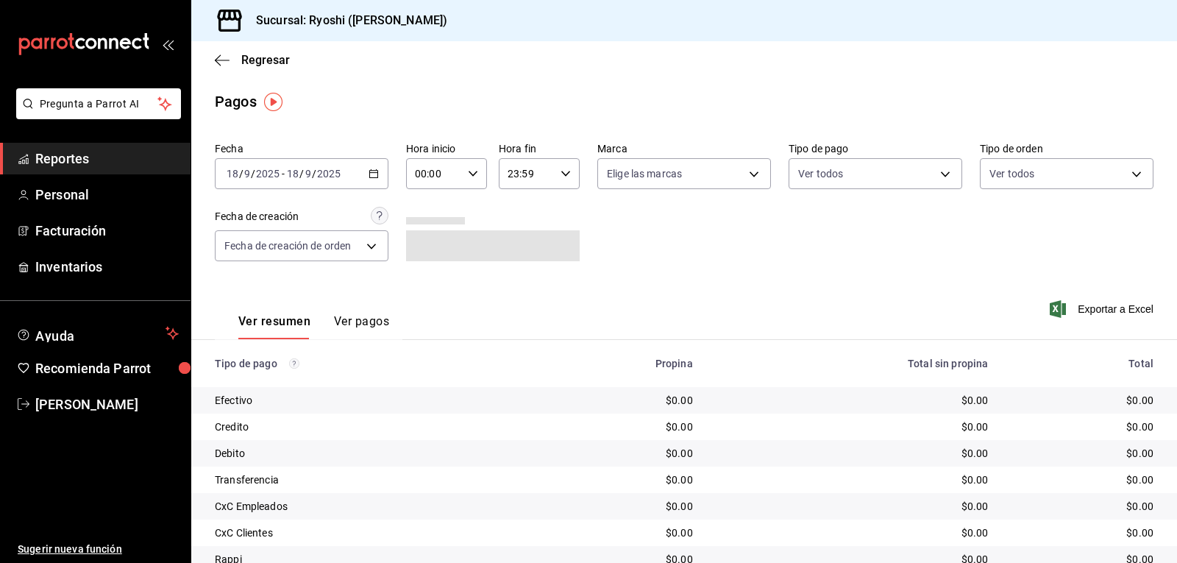
click at [471, 170] on icon "button" at bounding box center [473, 173] width 10 height 10
click at [572, 242] on div at bounding box center [588, 281] width 1177 height 563
click at [374, 174] on icon "button" at bounding box center [374, 173] width 10 height 10
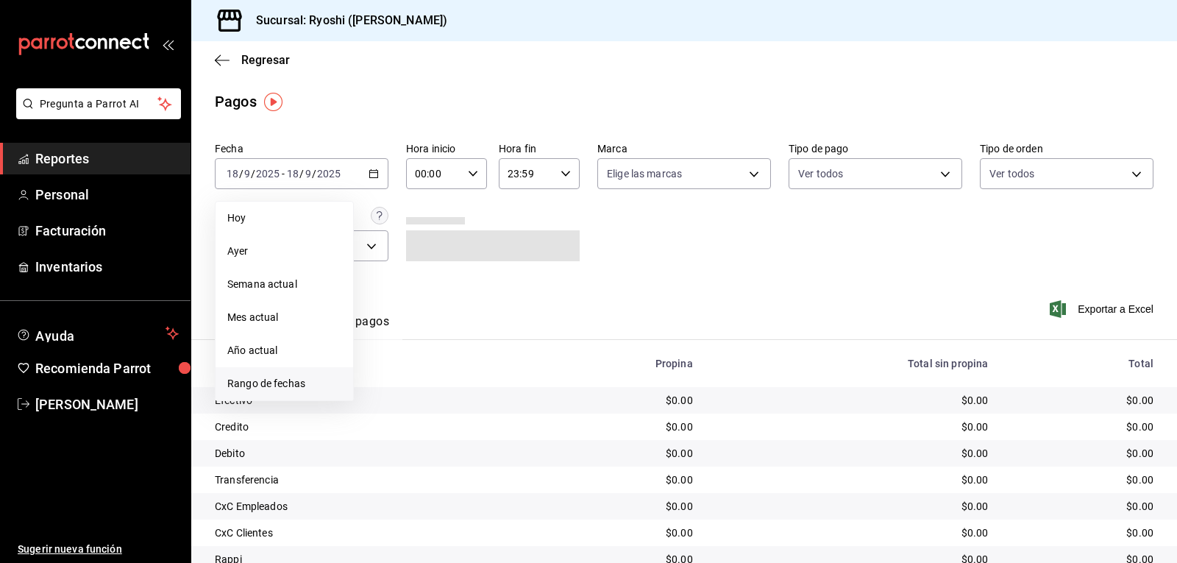
click at [266, 388] on span "Rango de fechas" at bounding box center [284, 383] width 114 height 15
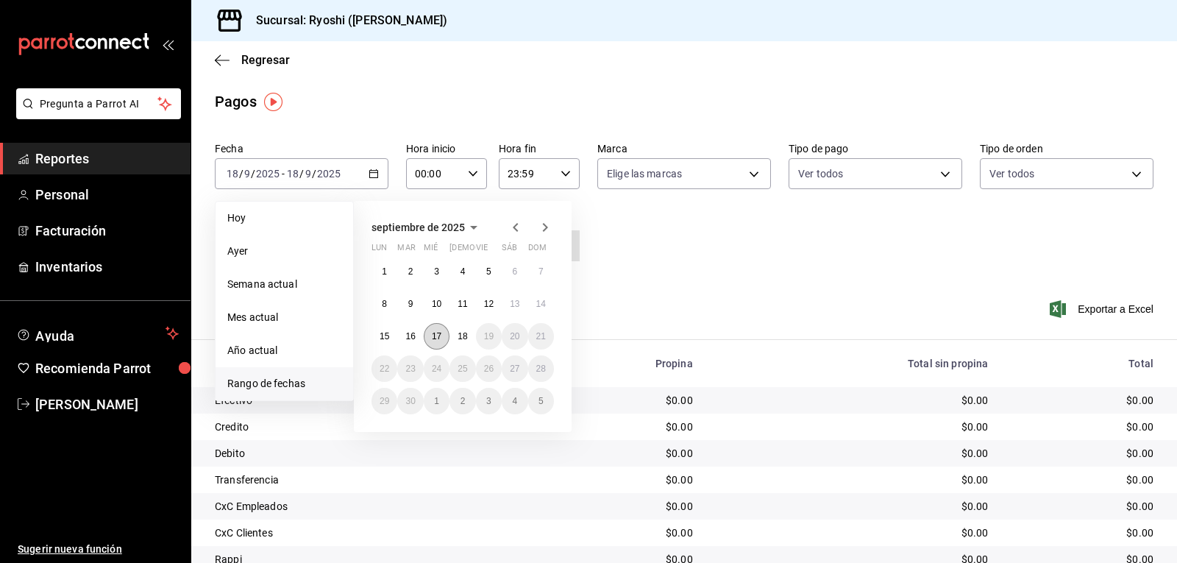
click at [441, 336] on abbr "17" at bounding box center [437, 336] width 10 height 10
click at [459, 335] on abbr "18" at bounding box center [463, 336] width 10 height 10
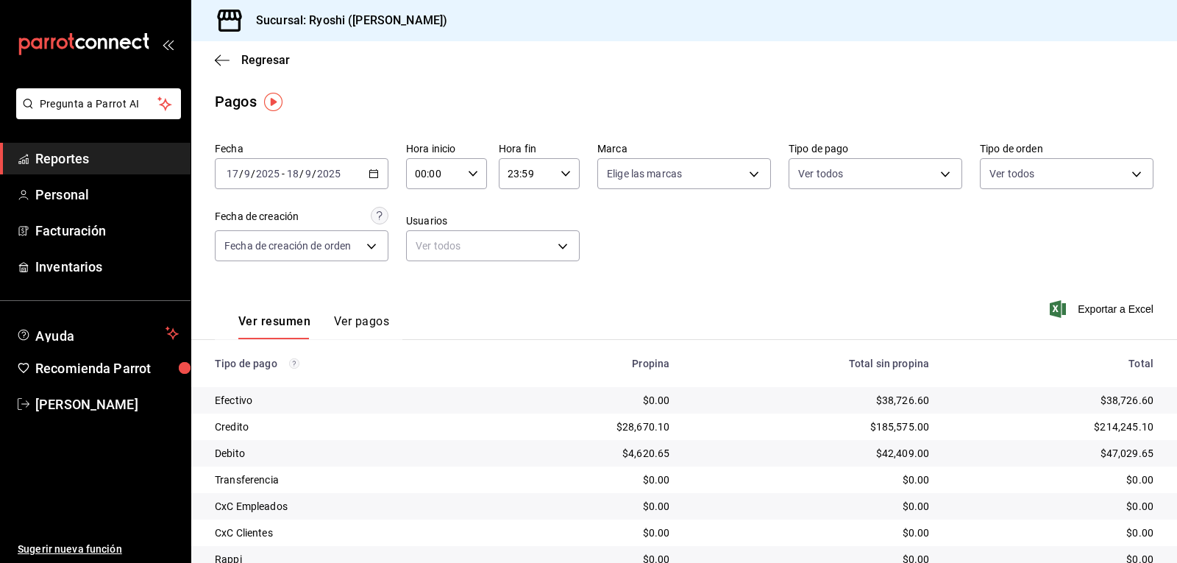
click at [778, 262] on div "Fecha [DATE] [DATE] - [DATE] [DATE] Hora inicio 00:00 Hora inicio Hora fin 23:5…" at bounding box center [684, 207] width 939 height 143
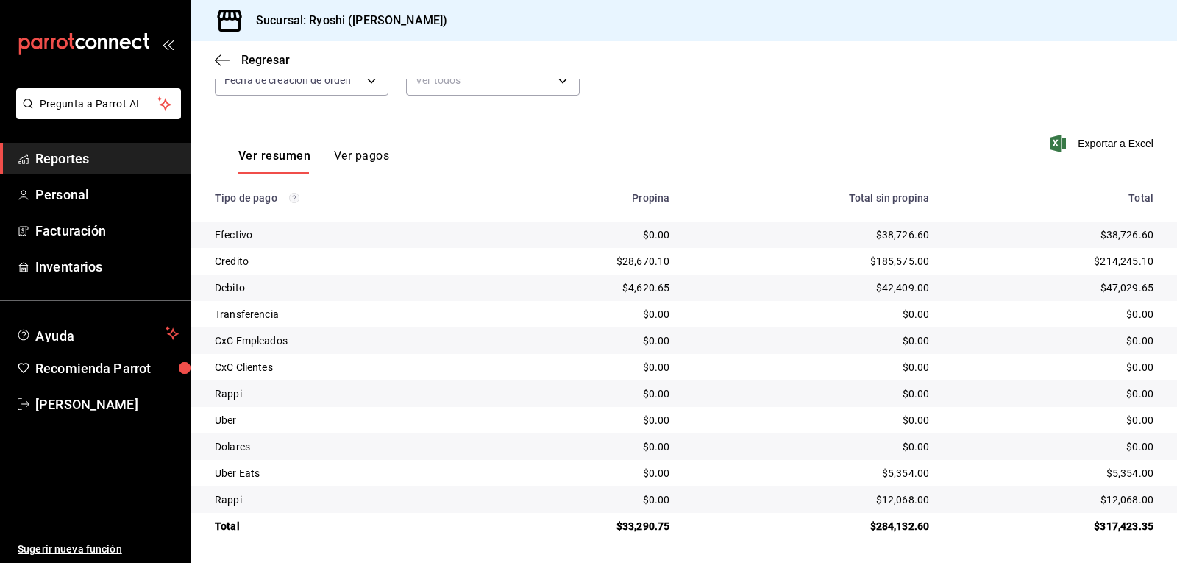
scroll to position [166, 0]
click at [85, 404] on span "[PERSON_NAME]" at bounding box center [106, 404] width 143 height 20
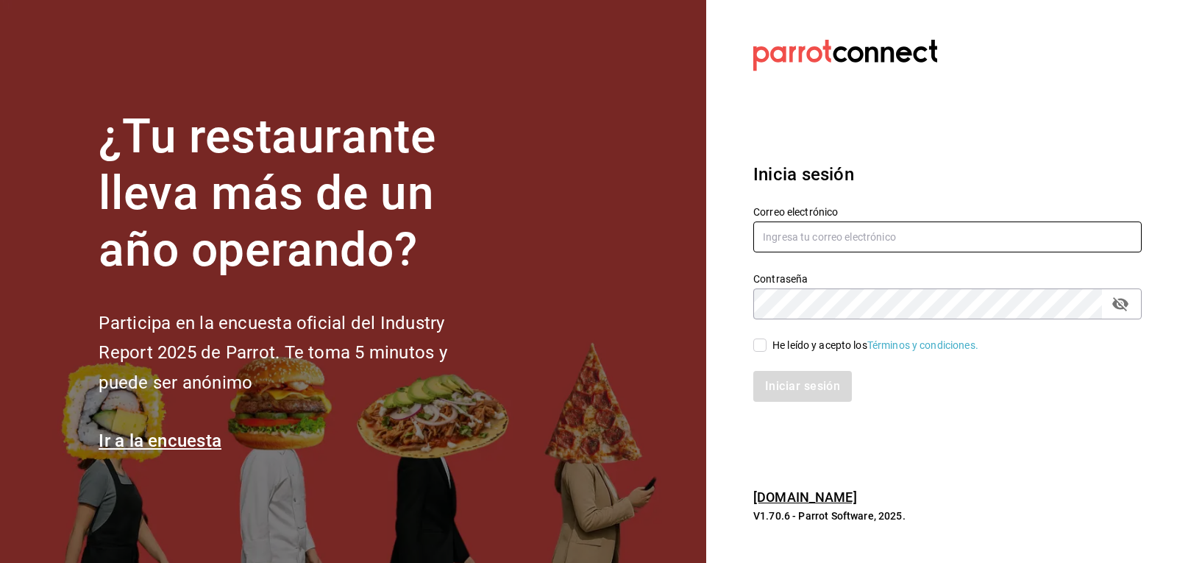
type input "[EMAIL_ADDRESS][DOMAIN_NAME]"
click at [761, 349] on input "He leído y acepto los Términos y condiciones." at bounding box center [759, 344] width 13 height 13
checkbox input "true"
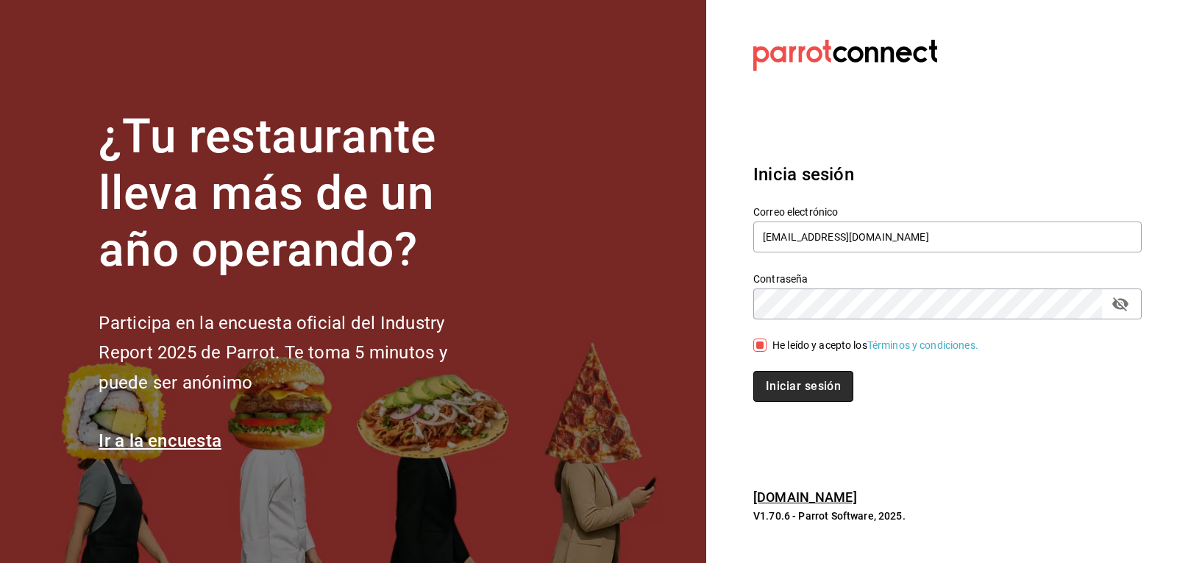
click at [796, 396] on button "Iniciar sesión" at bounding box center [803, 386] width 100 height 31
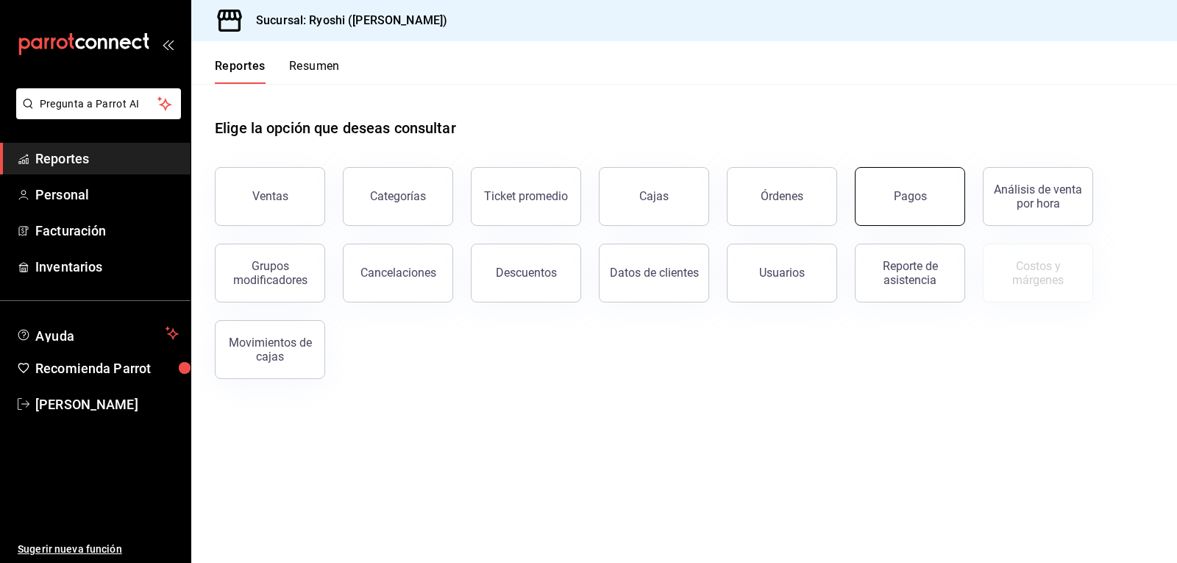
click at [923, 185] on button "Pagos" at bounding box center [910, 196] width 110 height 59
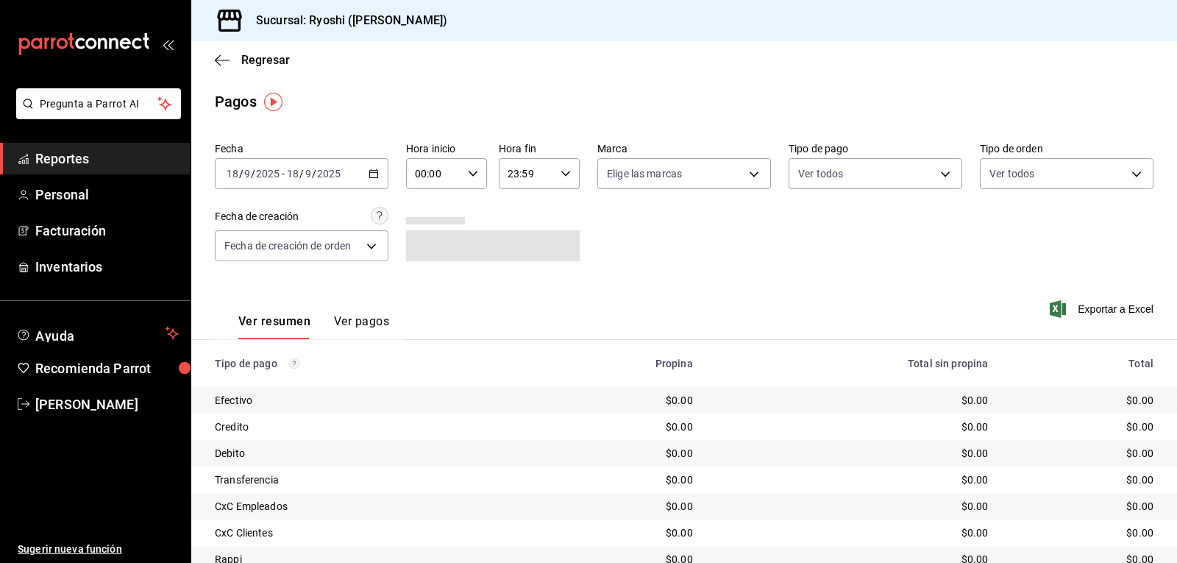
click at [377, 170] on div "[DATE] [DATE] - [DATE] [DATE]" at bounding box center [302, 173] width 174 height 31
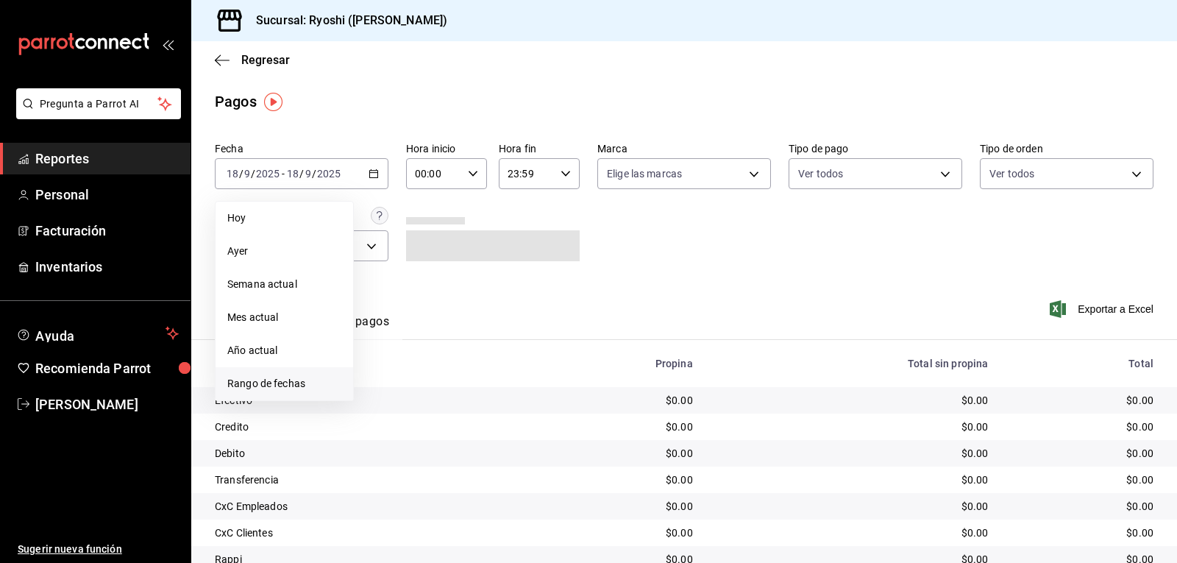
click at [291, 383] on span "Rango de fechas" at bounding box center [284, 383] width 114 height 15
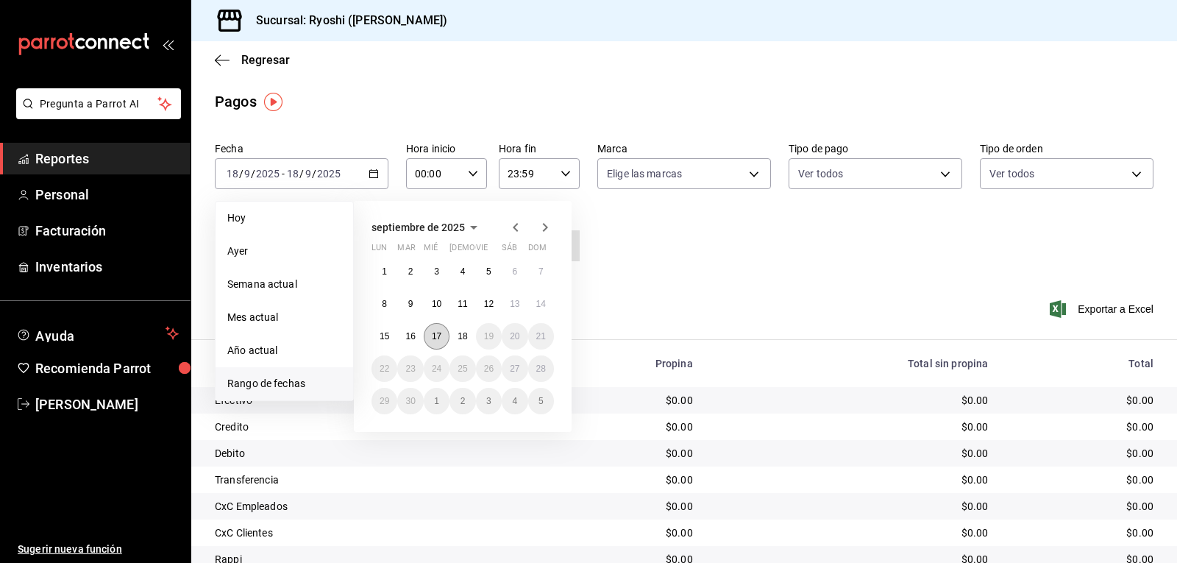
click at [436, 333] on abbr "17" at bounding box center [437, 336] width 10 height 10
click at [455, 336] on button "18" at bounding box center [463, 336] width 26 height 26
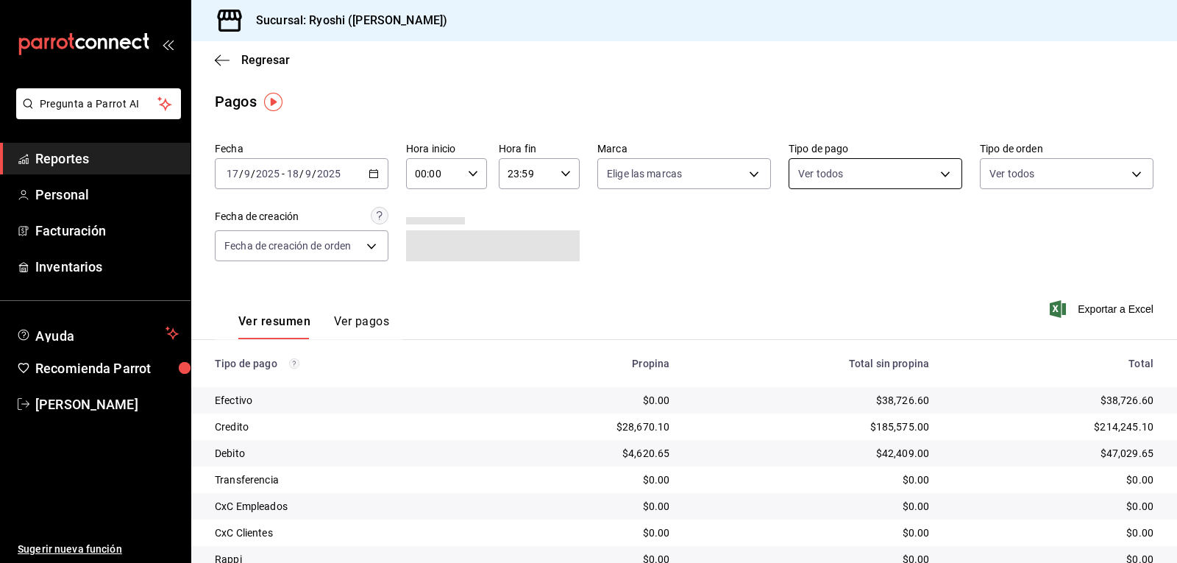
click at [933, 174] on body "Pregunta a Parrot AI Reportes Personal Facturación Inventarios Ayuda Recomienda…" at bounding box center [588, 281] width 1177 height 563
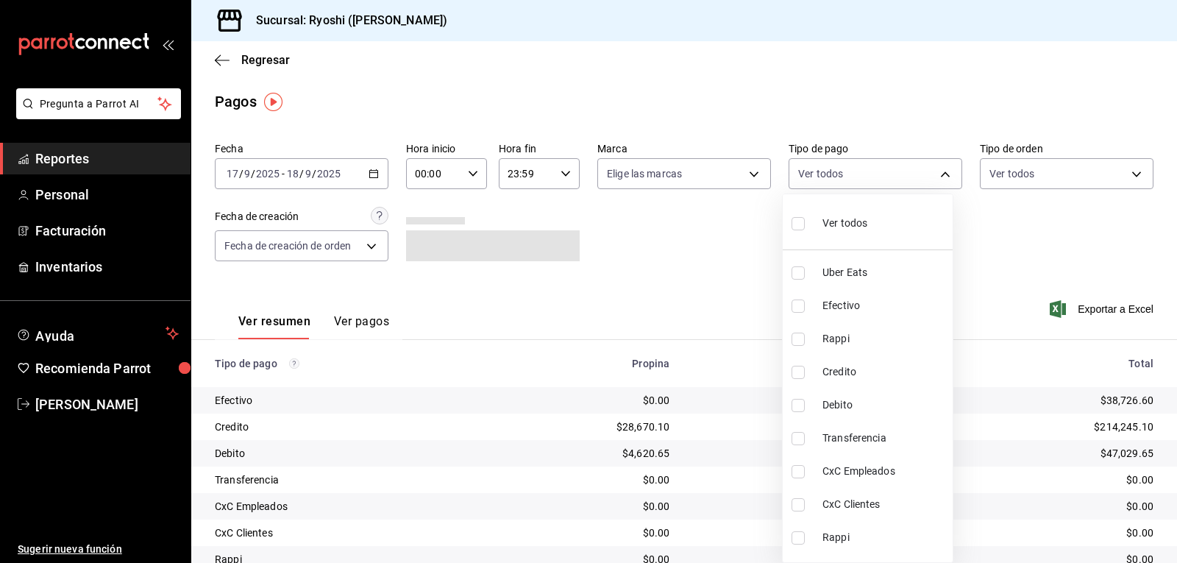
click at [791, 368] on li "Credito" at bounding box center [868, 371] width 170 height 33
type input "9b0685d2-7f5d-4ede-a6b4-58a2ffcbf3cd"
checkbox input "true"
click at [795, 402] on input "checkbox" at bounding box center [798, 405] width 13 height 13
checkbox input "true"
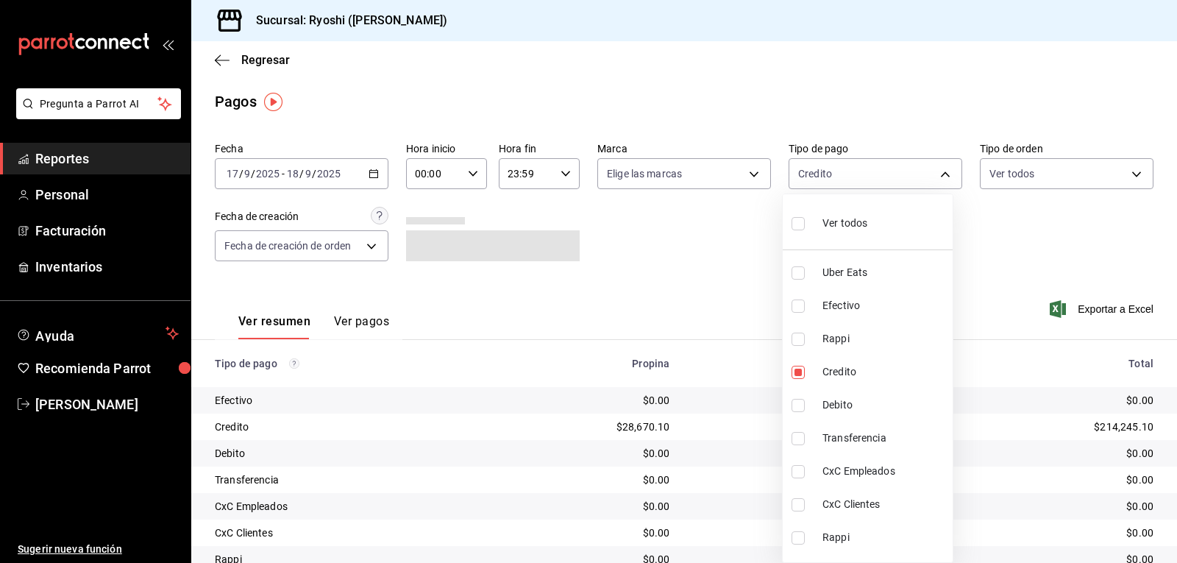
type input "9b0685d2-7f5d-4ede-a6b4-58a2ffcbf3cd,4fc1f123-1106-4d46-a6dc-4994d0550367"
click at [700, 287] on div at bounding box center [588, 281] width 1177 height 563
click at [933, 177] on body "Pregunta a Parrot AI Reportes Personal Facturación Inventarios Ayuda Recomienda…" at bounding box center [588, 281] width 1177 height 563
click at [794, 224] on input "checkbox" at bounding box center [798, 223] width 13 height 13
checkbox input "true"
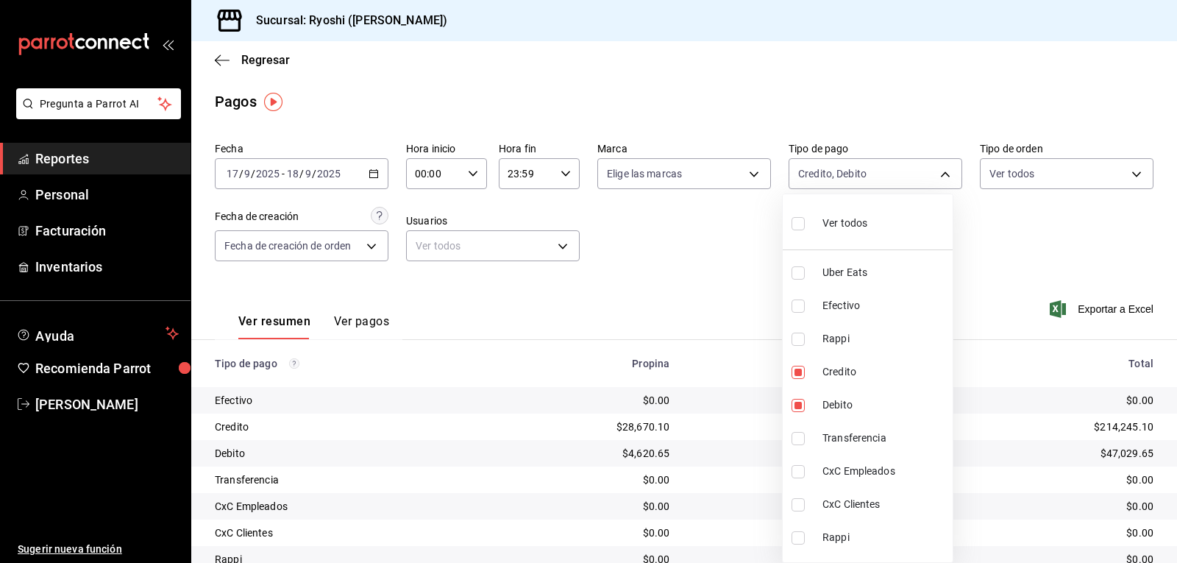
type input "05751dd8-6818-4a8c-b9fb-c7f7071b72fb,789b4605-08e0-4dfe-9865-94468e2c17aa,03400…"
checkbox input "true"
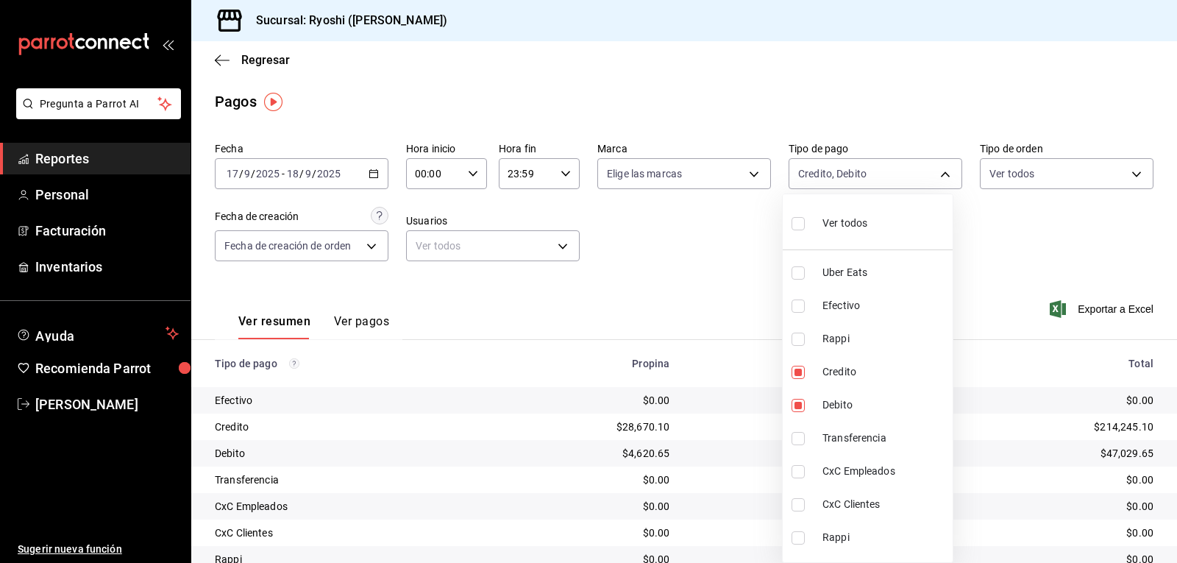
checkbox input "true"
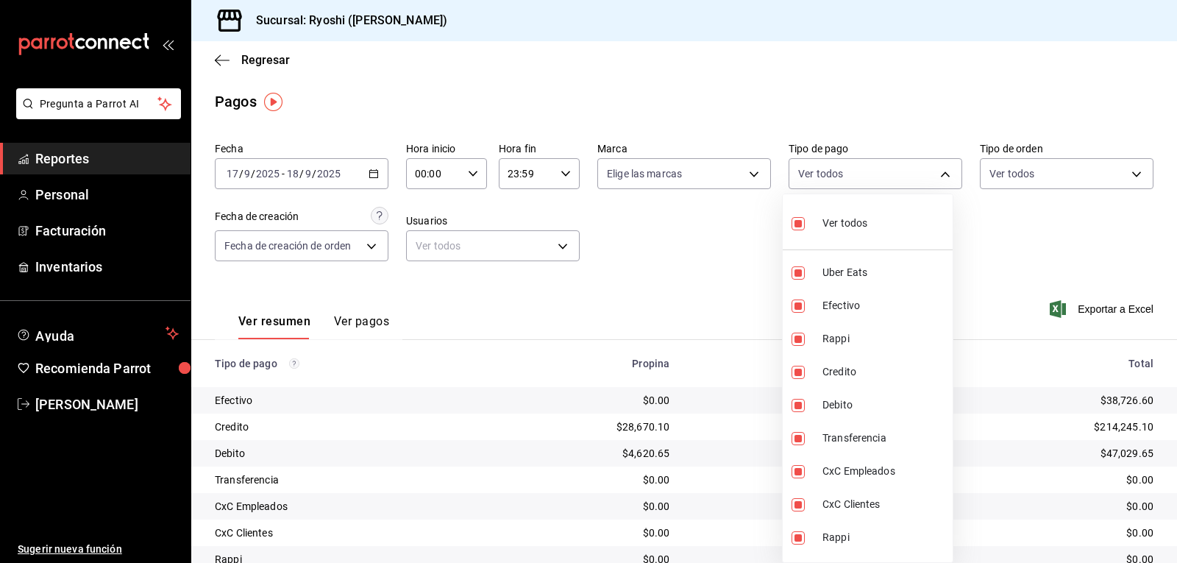
click at [697, 283] on div at bounding box center [588, 281] width 1177 height 563
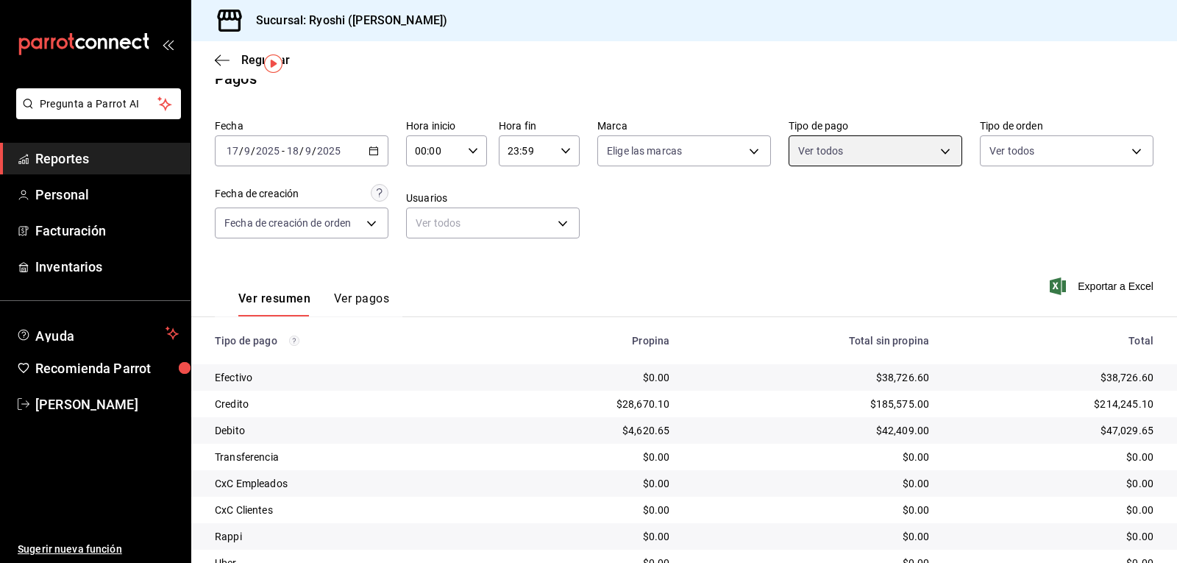
scroll to position [19, 0]
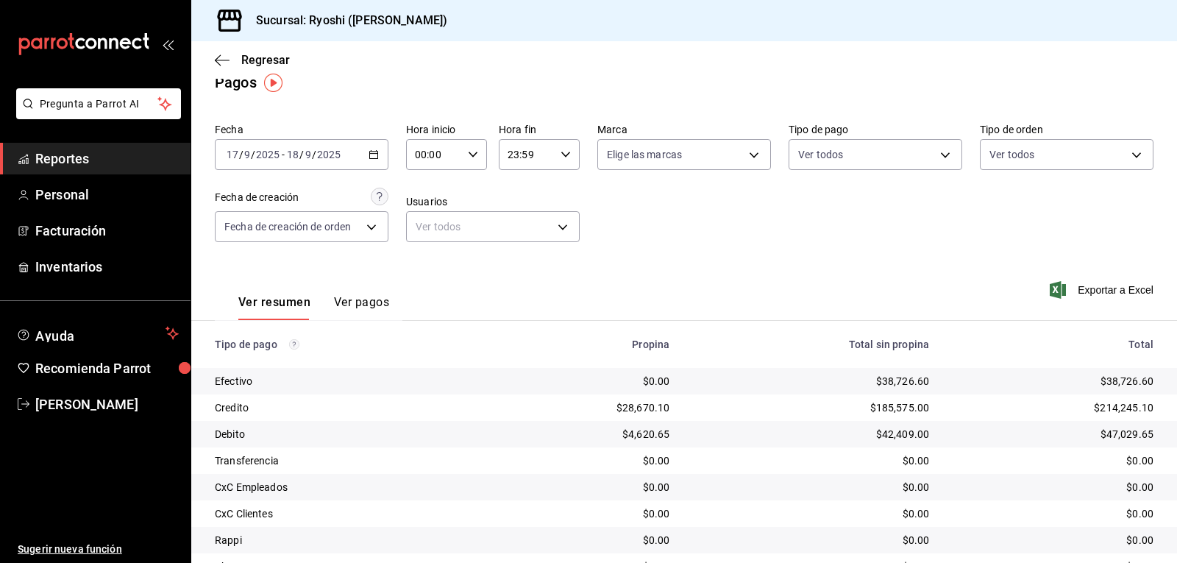
click at [473, 151] on icon "button" at bounding box center [473, 154] width 10 height 10
click at [427, 257] on span "02" at bounding box center [424, 263] width 17 height 12
type input "02:00"
click at [840, 258] on div at bounding box center [588, 281] width 1177 height 563
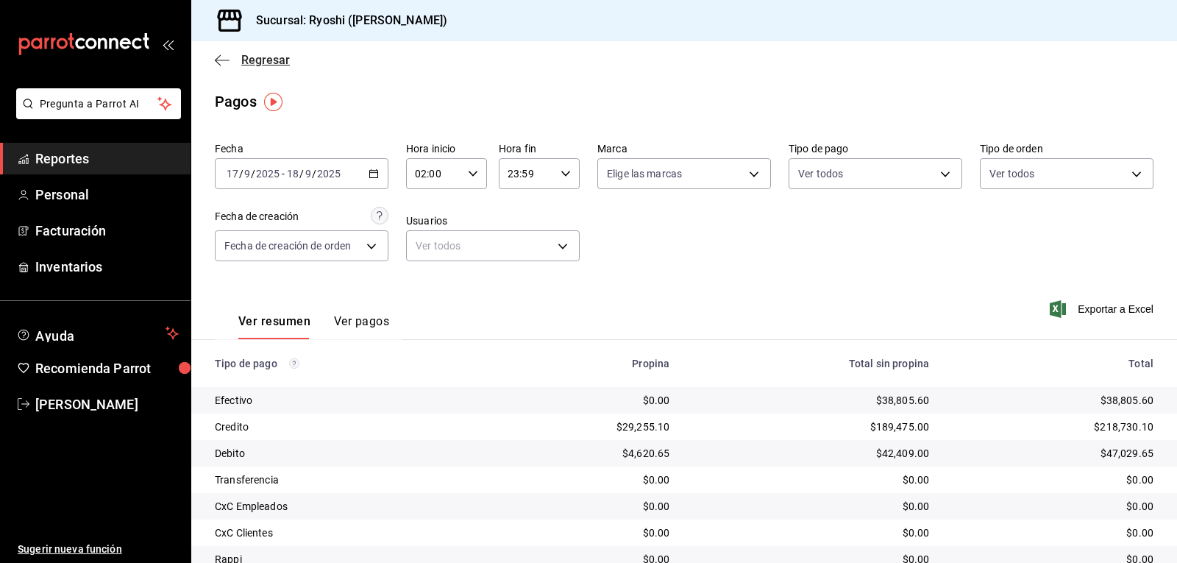
click at [225, 62] on icon "button" at bounding box center [222, 60] width 15 height 13
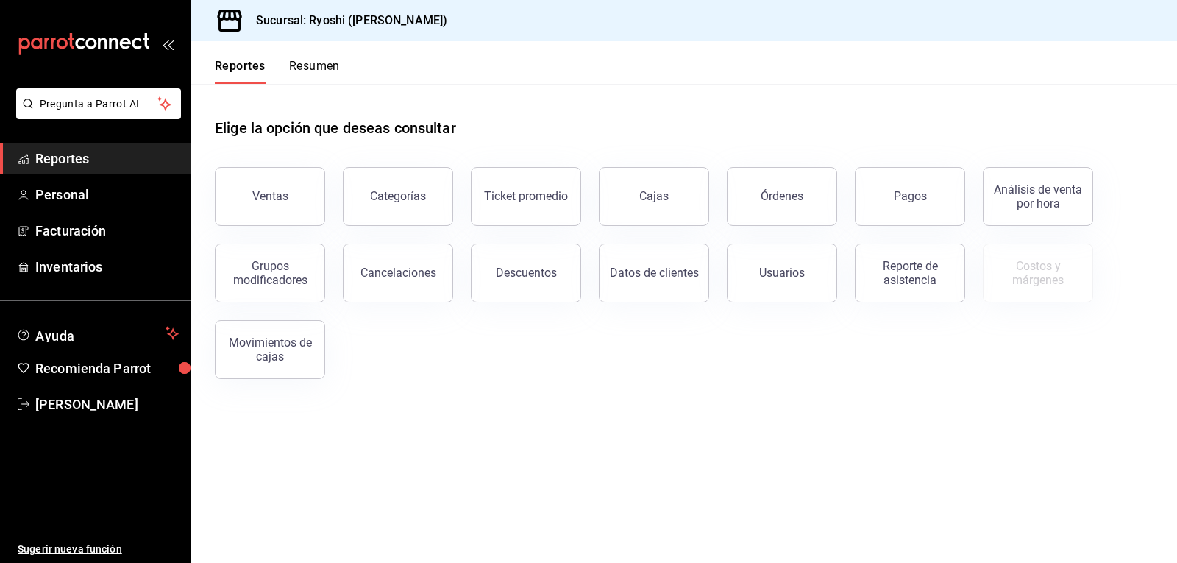
click at [321, 60] on button "Resumen" at bounding box center [314, 71] width 51 height 25
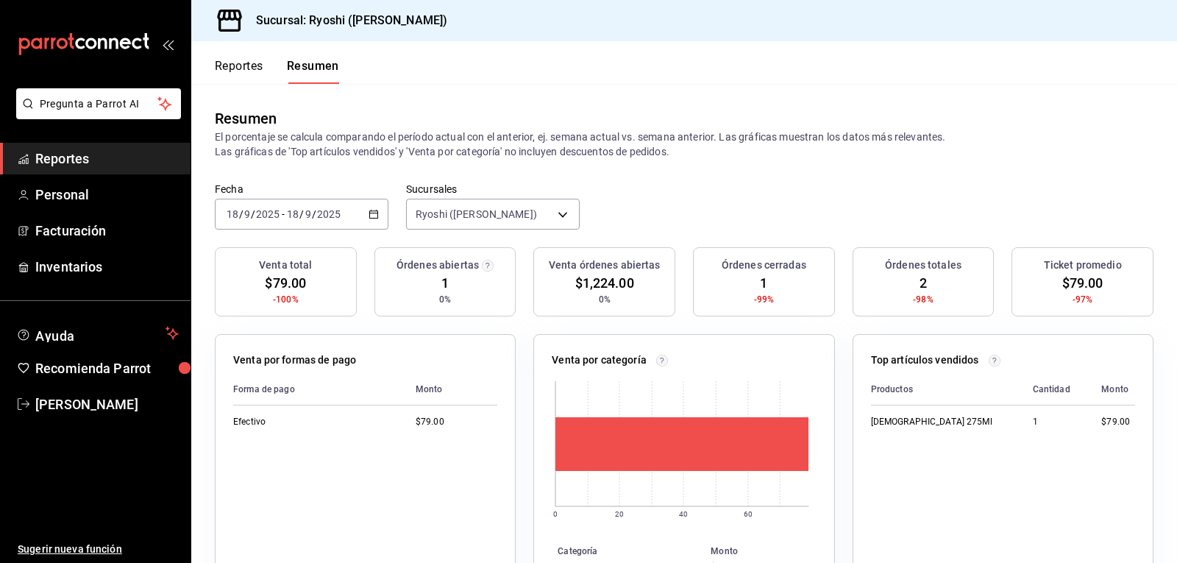
click at [372, 212] on icon "button" at bounding box center [374, 214] width 10 height 10
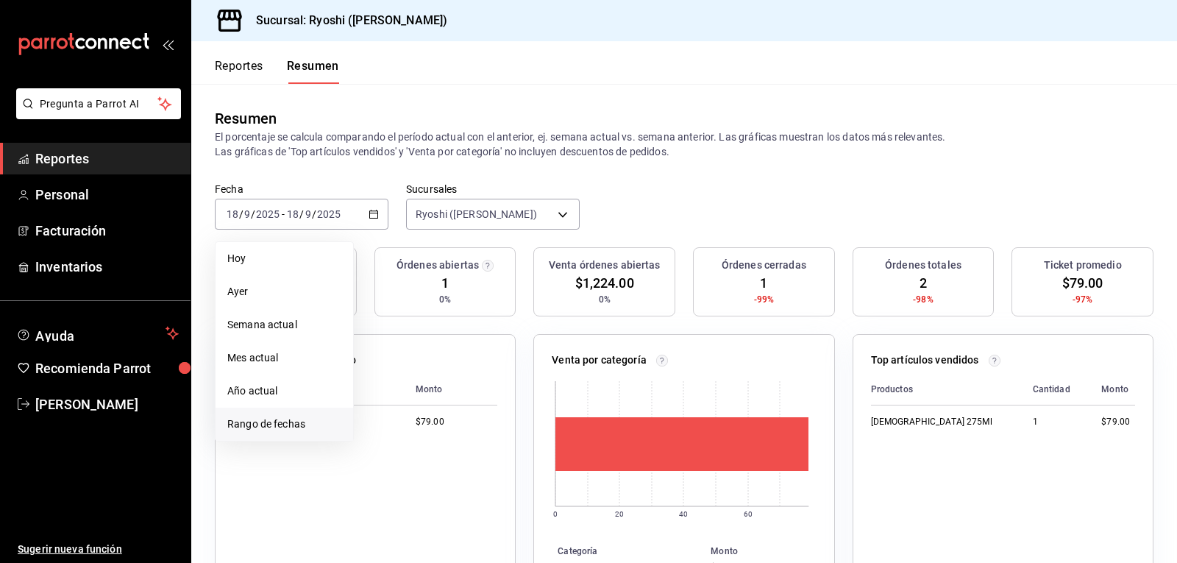
click at [277, 425] on span "Rango de fechas" at bounding box center [284, 423] width 114 height 15
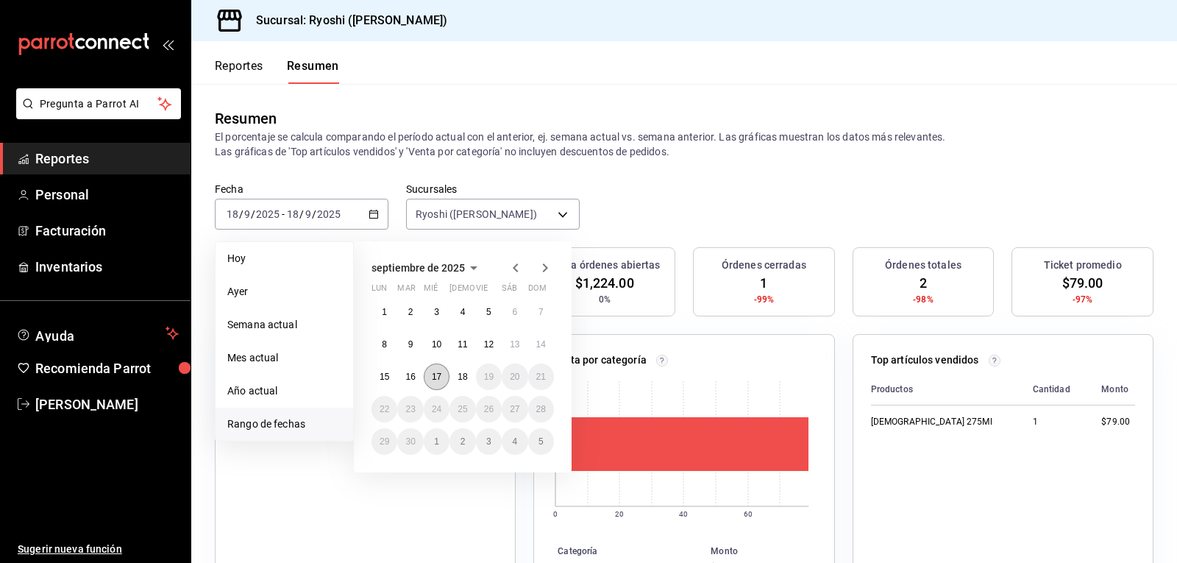
click at [439, 375] on abbr "17" at bounding box center [437, 377] width 10 height 10
click at [454, 375] on button "18" at bounding box center [463, 376] width 26 height 26
click at [685, 210] on div "Fecha 2025-09-18 18 / 9 / 2025 - 2025-09-18 18 / 9 / 2025 Hoy Ayer Semana actua…" at bounding box center [684, 214] width 986 height 65
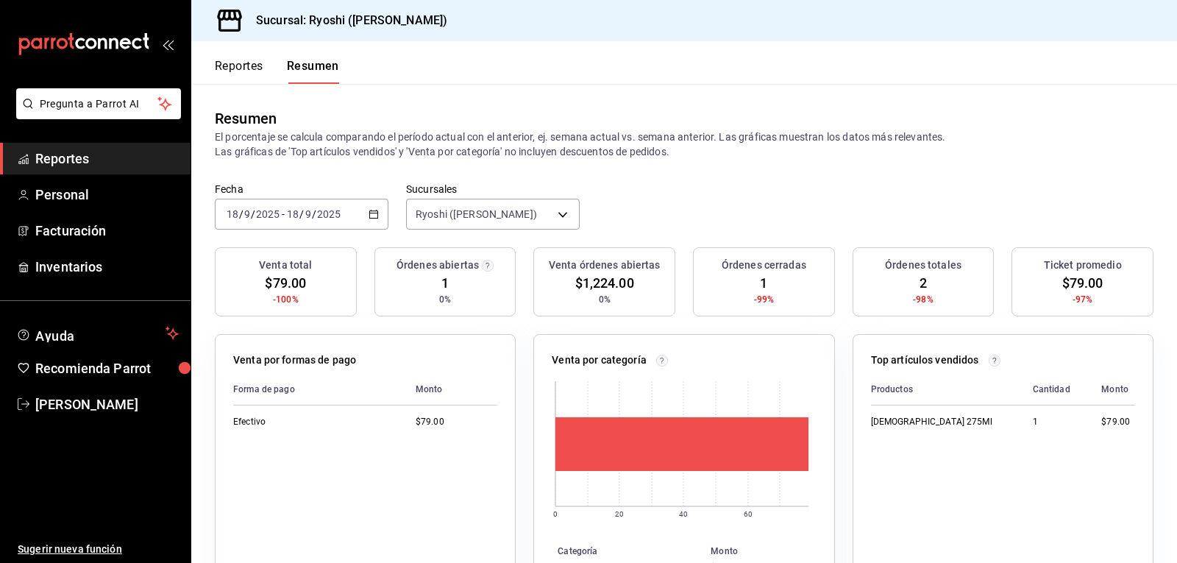
click at [370, 216] on icon "button" at bounding box center [374, 214] width 10 height 10
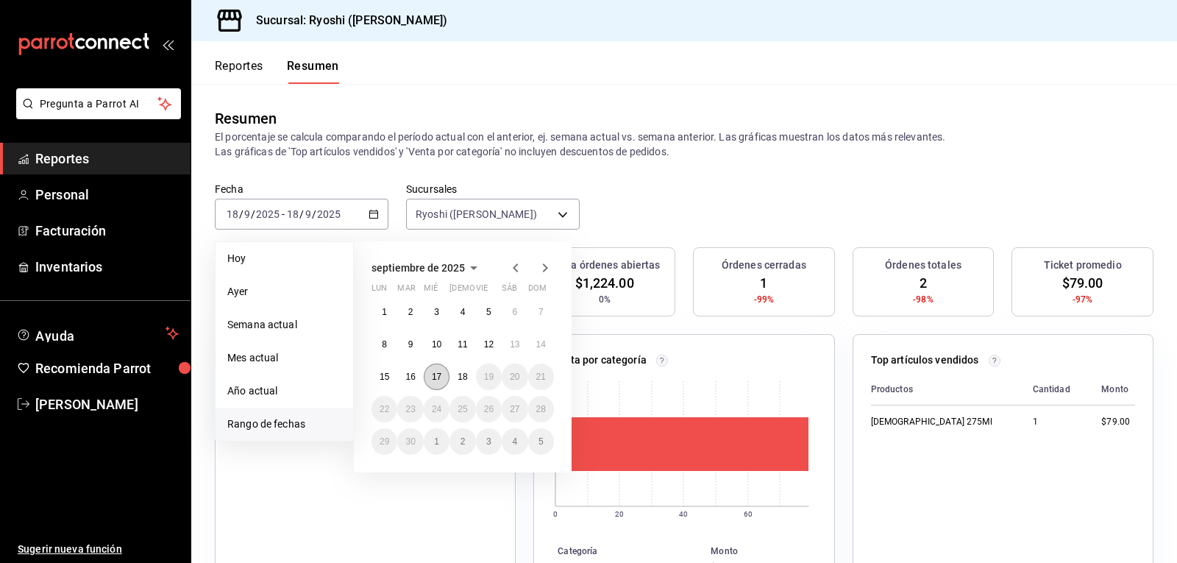
click at [440, 385] on button "17" at bounding box center [437, 376] width 26 height 26
click at [454, 380] on button "18" at bounding box center [463, 376] width 26 height 26
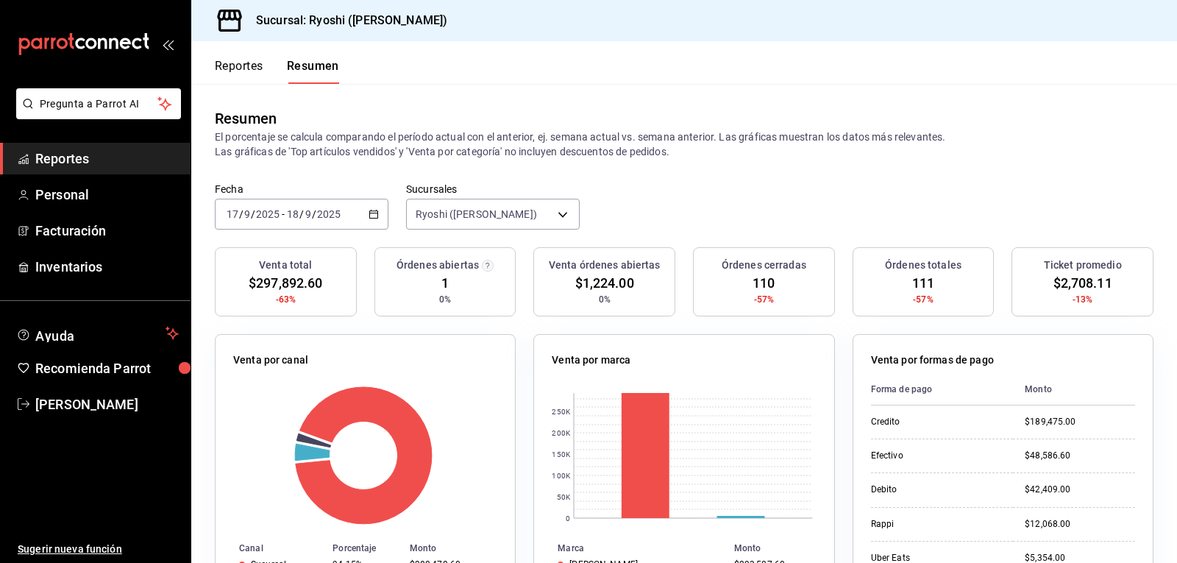
click at [684, 176] on div "Resumen El porcentaje se calcula comparando el período actual con el anterior, …" at bounding box center [684, 133] width 986 height 99
click at [241, 65] on button "Reportes" at bounding box center [239, 71] width 49 height 25
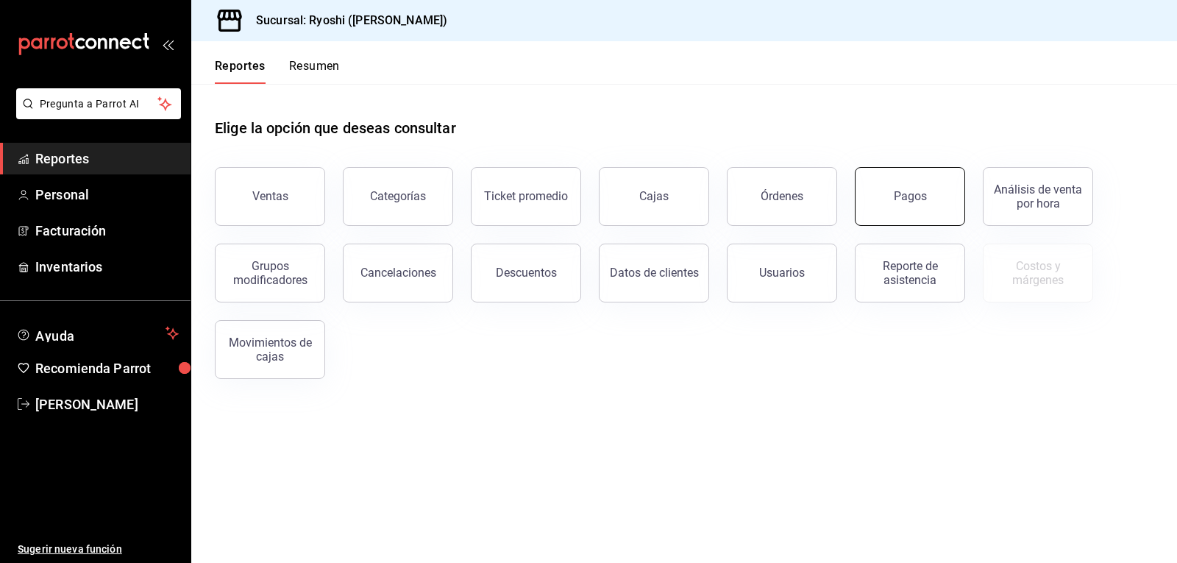
click at [919, 202] on div "Pagos" at bounding box center [910, 196] width 33 height 14
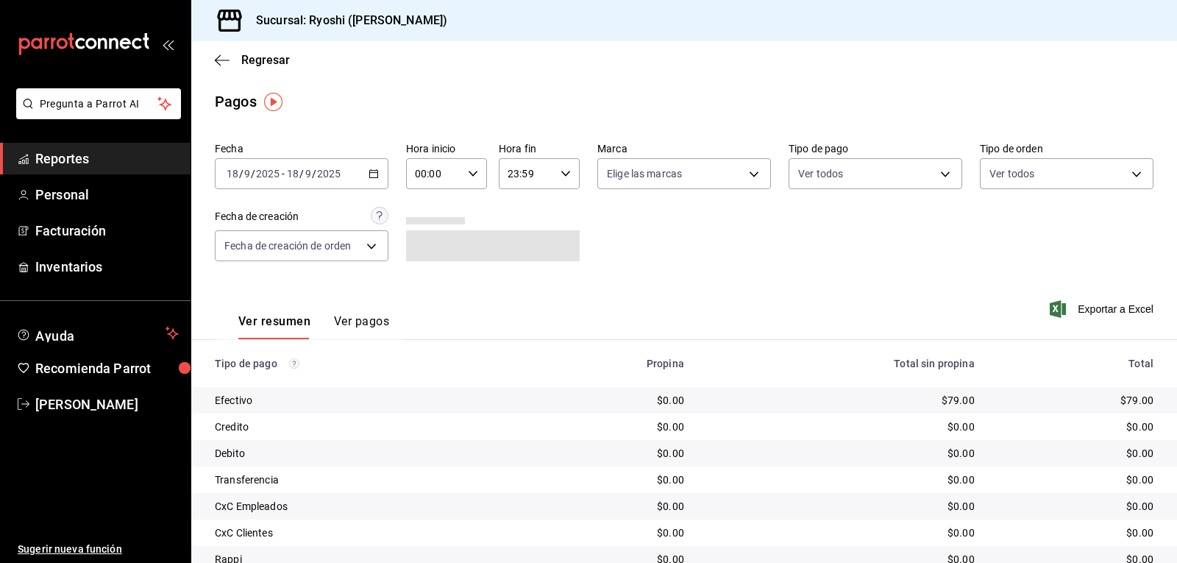
click at [469, 173] on icon "button" at bounding box center [473, 173] width 10 height 10
click at [426, 285] on span "02" at bounding box center [424, 282] width 17 height 12
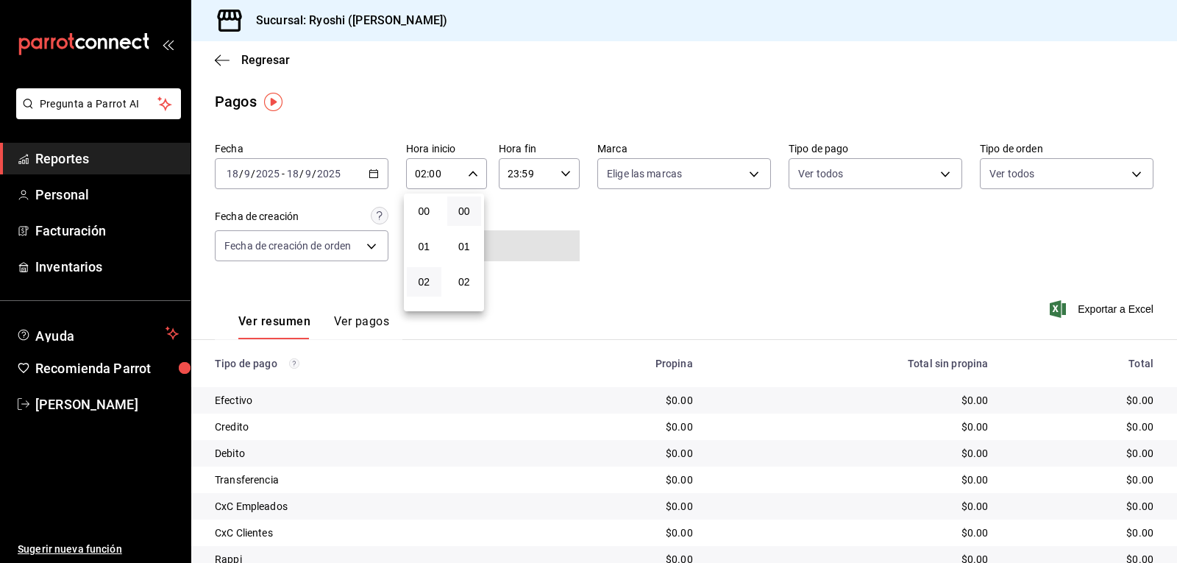
click at [369, 171] on div at bounding box center [588, 281] width 1177 height 563
click at [369, 174] on icon "button" at bounding box center [374, 173] width 10 height 10
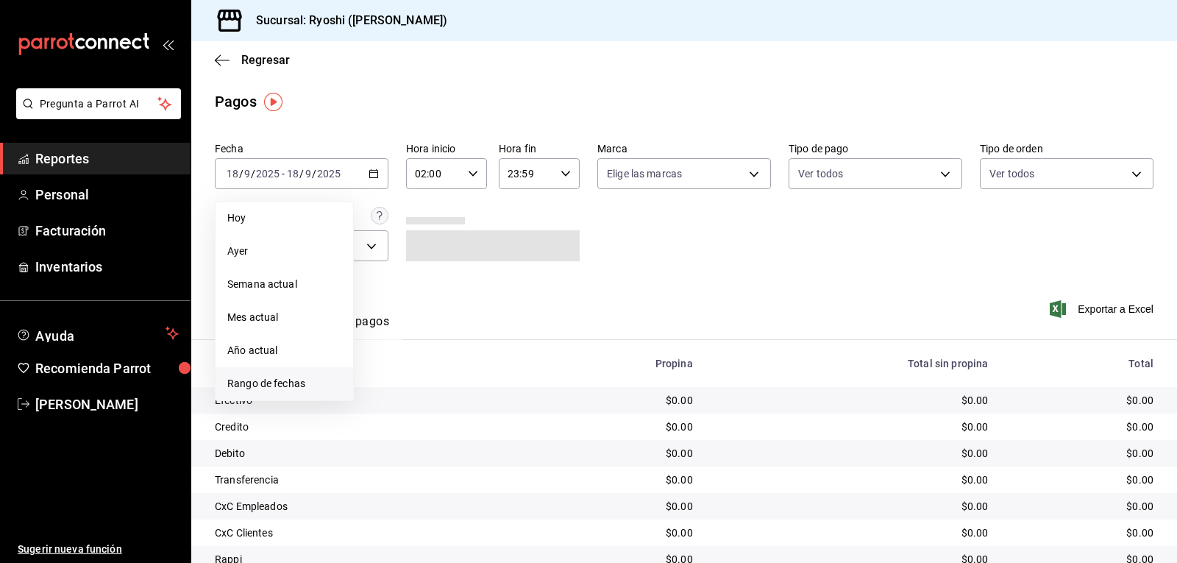
click at [263, 383] on span "Rango de fechas" at bounding box center [284, 383] width 114 height 15
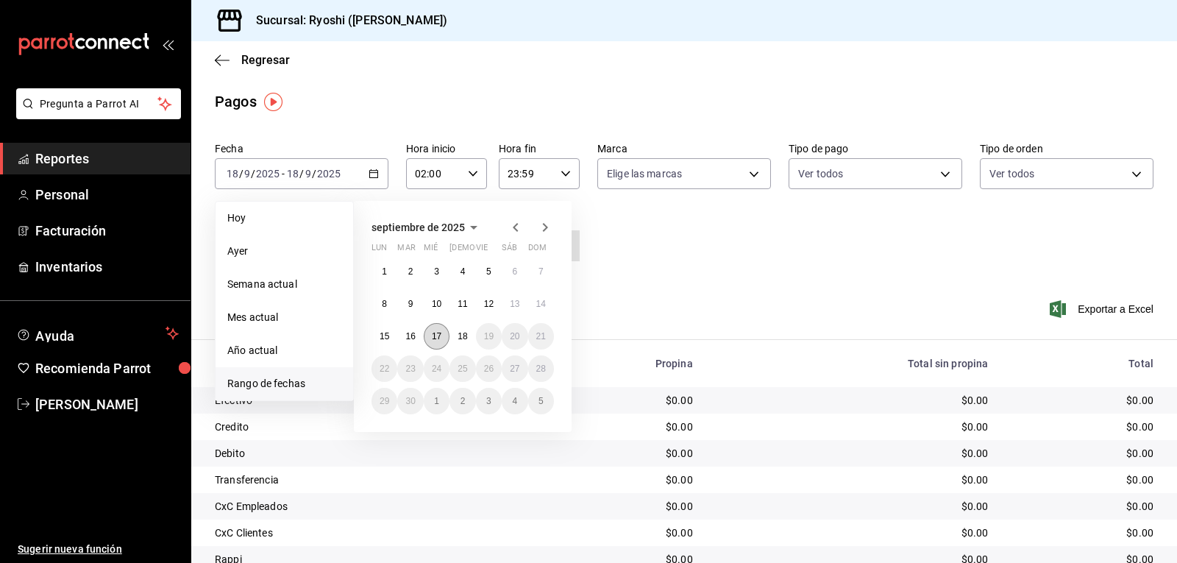
click at [435, 339] on abbr "17" at bounding box center [437, 336] width 10 height 10
click at [458, 340] on abbr "18" at bounding box center [463, 336] width 10 height 10
type input "00:00"
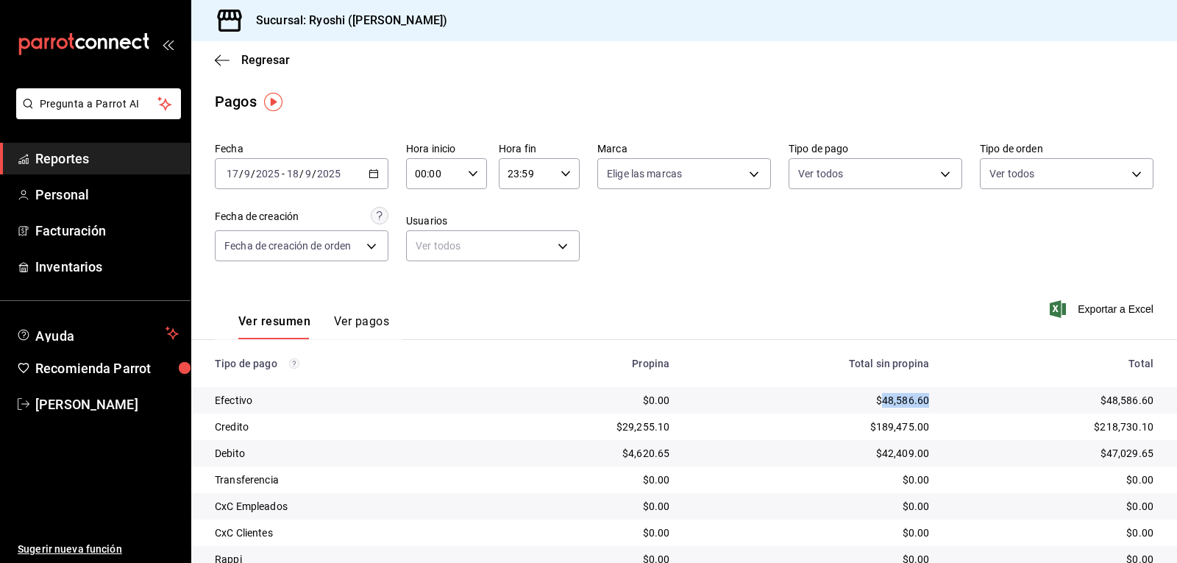
drag, startPoint x: 874, startPoint y: 403, endPoint x: 923, endPoint y: 405, distance: 49.3
click at [923, 405] on td "$48,586.60" at bounding box center [811, 400] width 260 height 26
copy div "48,586.60"
click at [936, 172] on body "Pregunta a Parrot AI Reportes Personal Facturación Inventarios Ayuda Recomienda…" at bounding box center [588, 281] width 1177 height 563
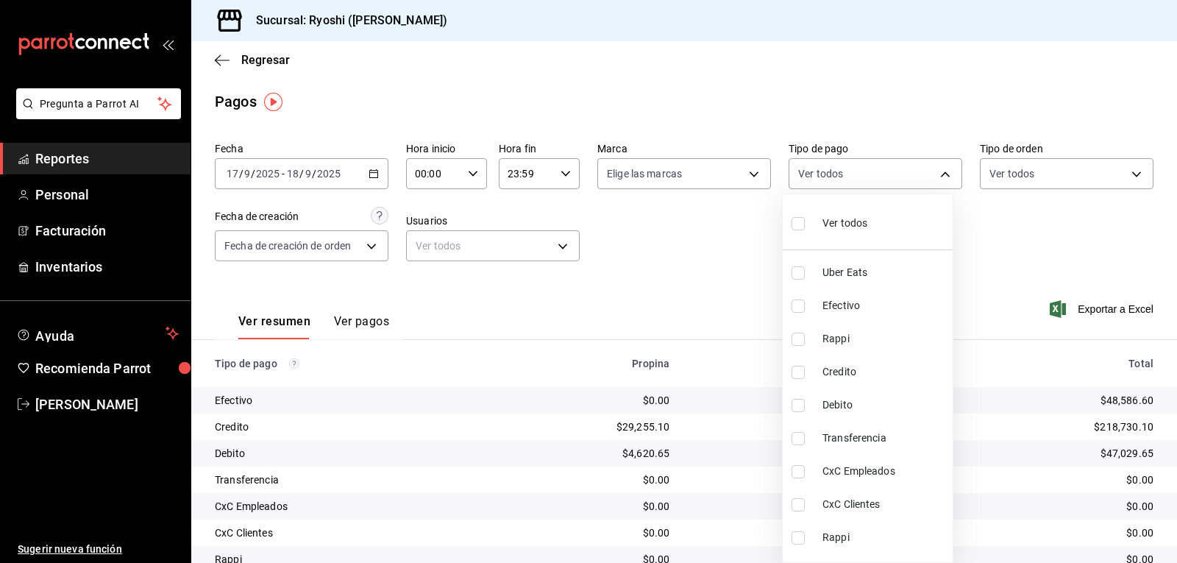
click at [798, 224] on input "checkbox" at bounding box center [798, 223] width 13 height 13
checkbox input "true"
type input "05751dd8-6818-4a8c-b9fb-c7f7071b72fb,789b4605-08e0-4dfe-9865-94468e2c17aa,03400…"
checkbox input "true"
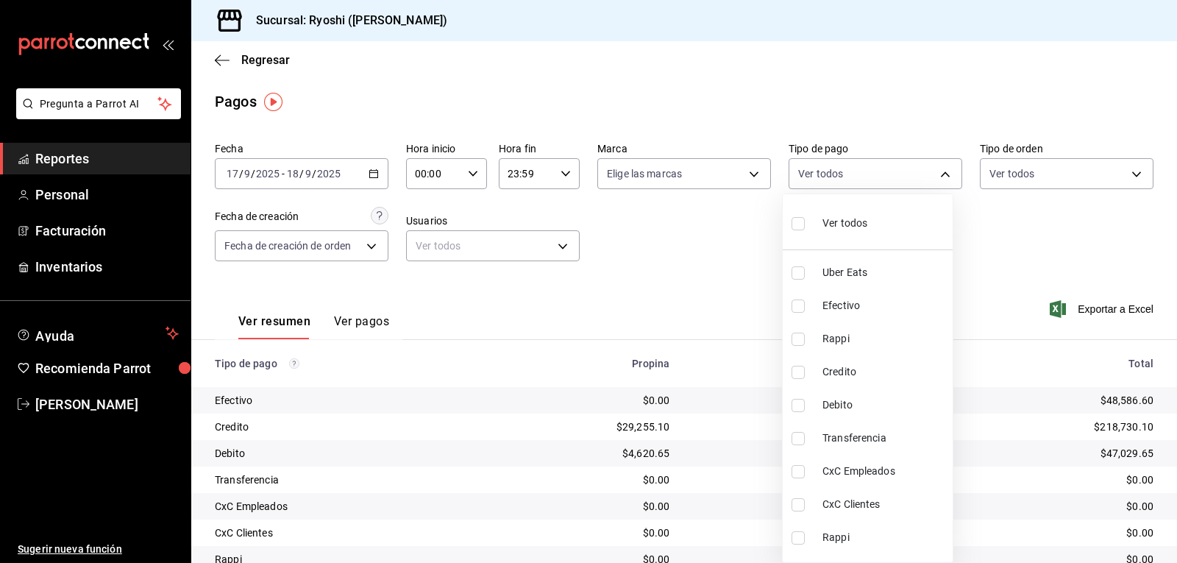
checkbox input "true"
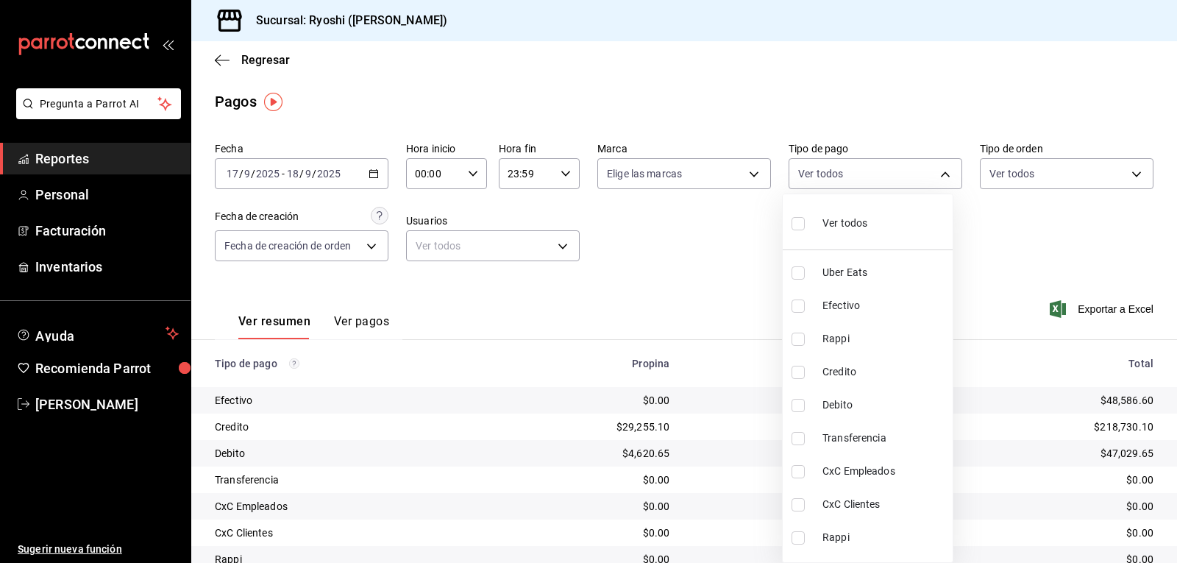
checkbox input "true"
click at [795, 223] on input "checkbox" at bounding box center [798, 223] width 13 height 13
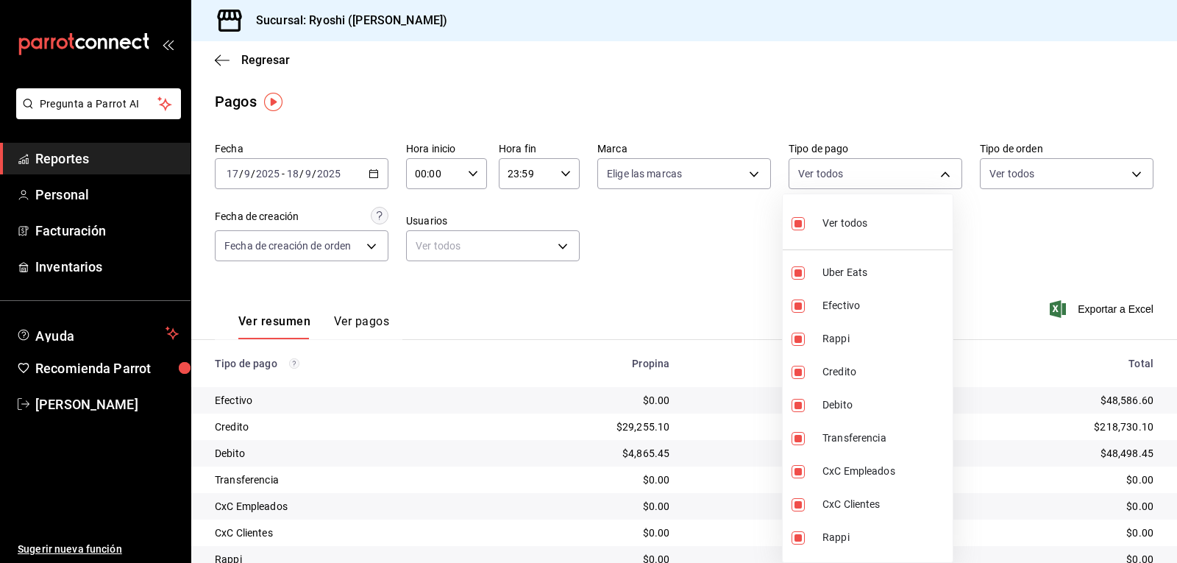
checkbox input "false"
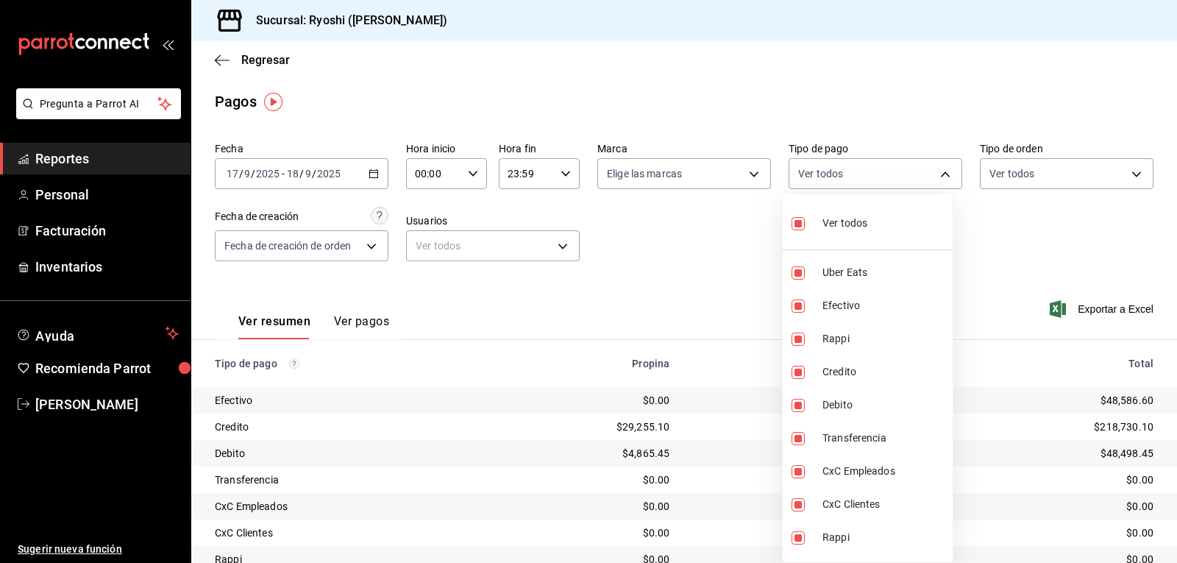
checkbox input "false"
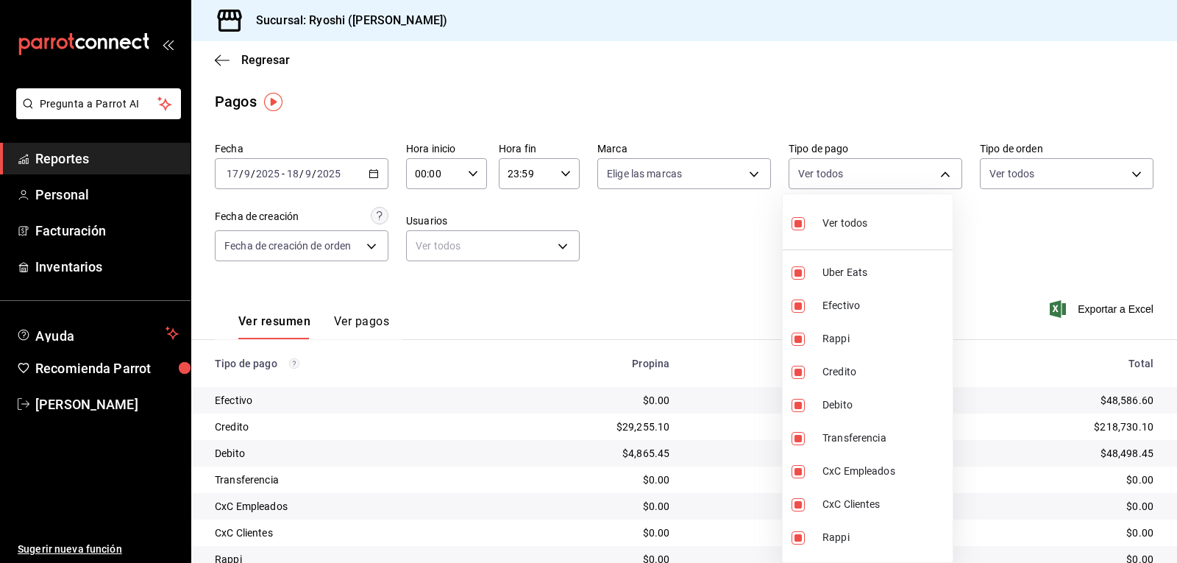
checkbox input "false"
click at [796, 366] on input "checkbox" at bounding box center [798, 372] width 13 height 13
checkbox input "true"
type input "9b0685d2-7f5d-4ede-a6b4-58a2ffcbf3cd"
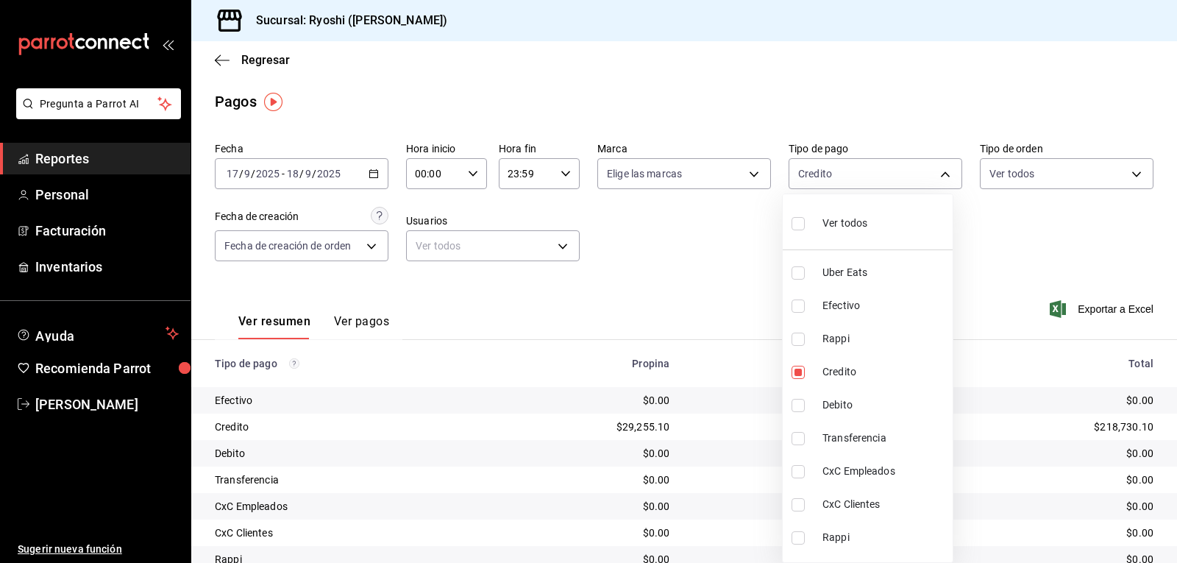
click at [795, 409] on input "checkbox" at bounding box center [798, 405] width 13 height 13
checkbox input "true"
type input "9b0685d2-7f5d-4ede-a6b4-58a2ffcbf3cd,4fc1f123-1106-4d46-a6dc-4994d0550367"
click at [724, 264] on div at bounding box center [588, 281] width 1177 height 563
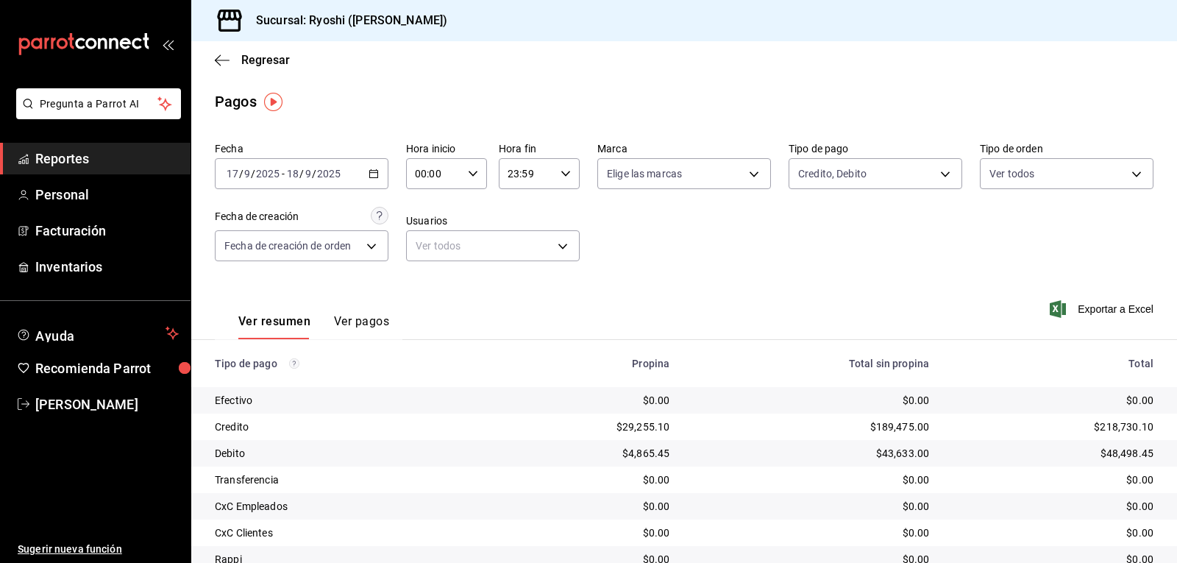
click at [468, 172] on icon "button" at bounding box center [473, 173] width 10 height 10
click at [426, 285] on span "02" at bounding box center [424, 282] width 17 height 12
type input "02:00"
click at [934, 170] on div at bounding box center [588, 281] width 1177 height 563
click at [938, 172] on body "Pregunta a Parrot AI Reportes Personal Facturación Inventarios Ayuda Recomienda…" at bounding box center [588, 281] width 1177 height 563
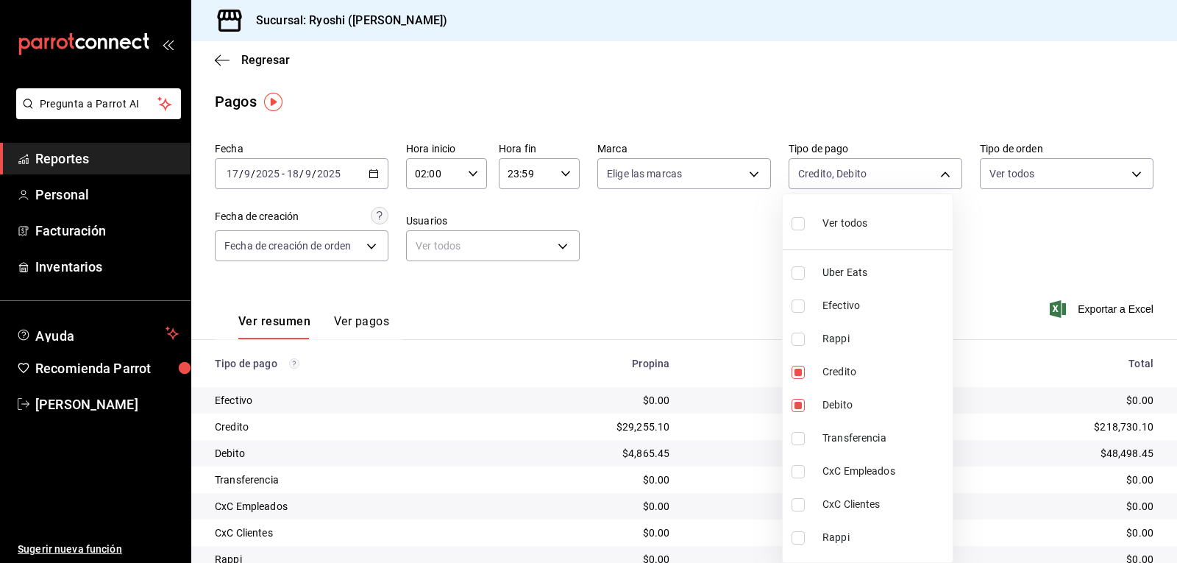
click at [800, 221] on input "checkbox" at bounding box center [798, 223] width 13 height 13
checkbox input "true"
type input "05751dd8-6818-4a8c-b9fb-c7f7071b72fb,789b4605-08e0-4dfe-9865-94468e2c17aa,03400…"
checkbox input "true"
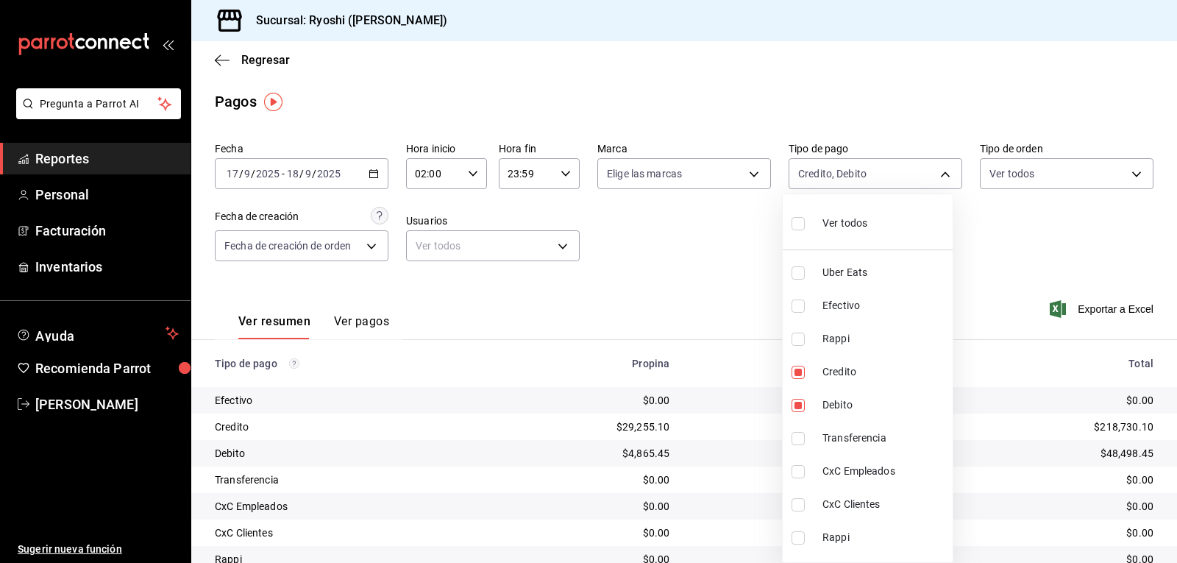
checkbox input "true"
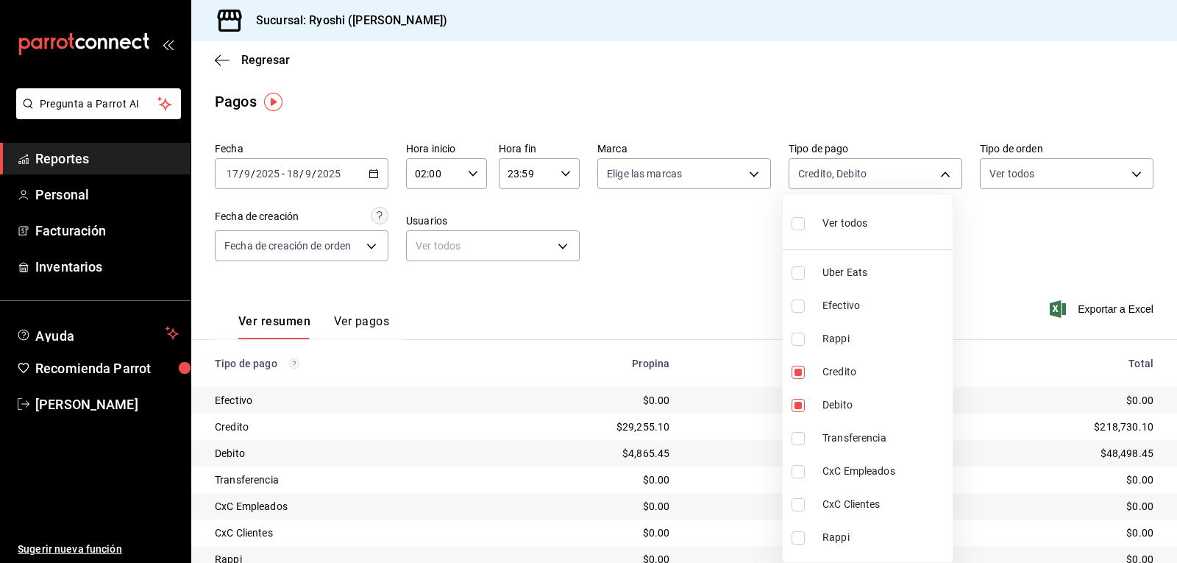
checkbox input "true"
click at [742, 246] on div at bounding box center [588, 281] width 1177 height 563
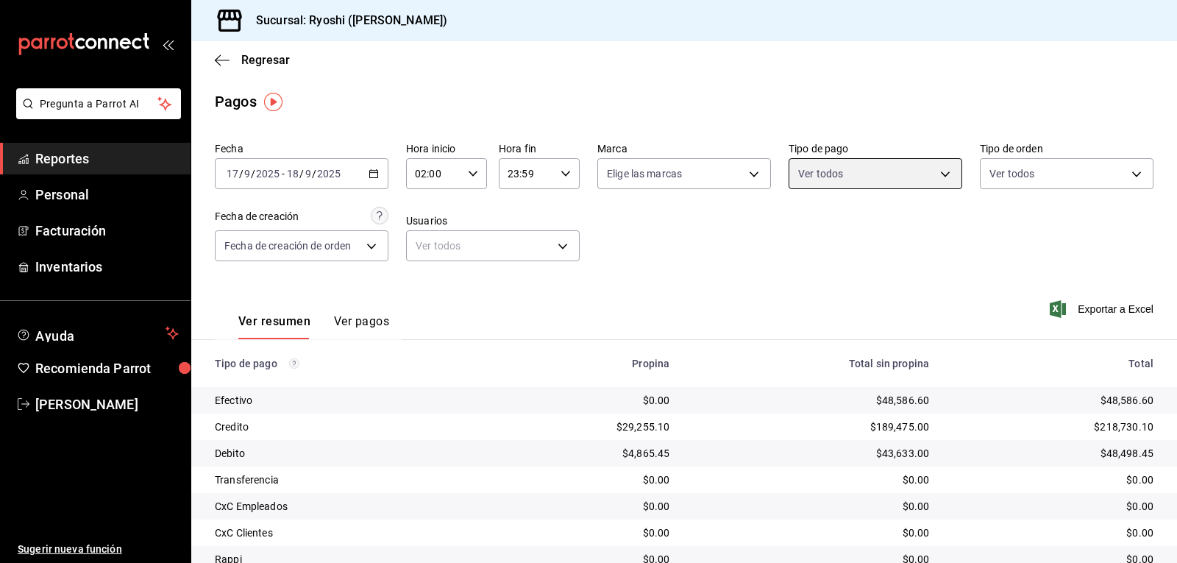
scroll to position [166, 0]
